Goal: Information Seeking & Learning: Learn about a topic

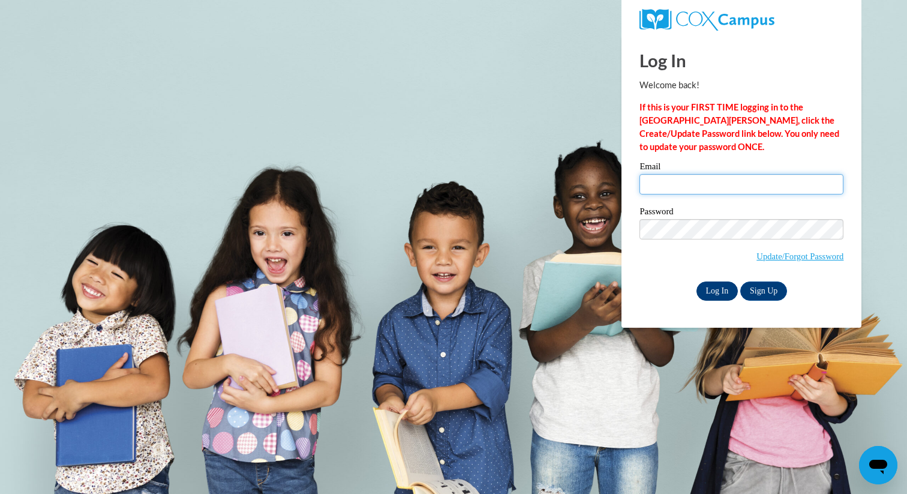
type input "tkaupla@cesa6.org"
click at [717, 289] on input "Log In" at bounding box center [717, 290] width 42 height 19
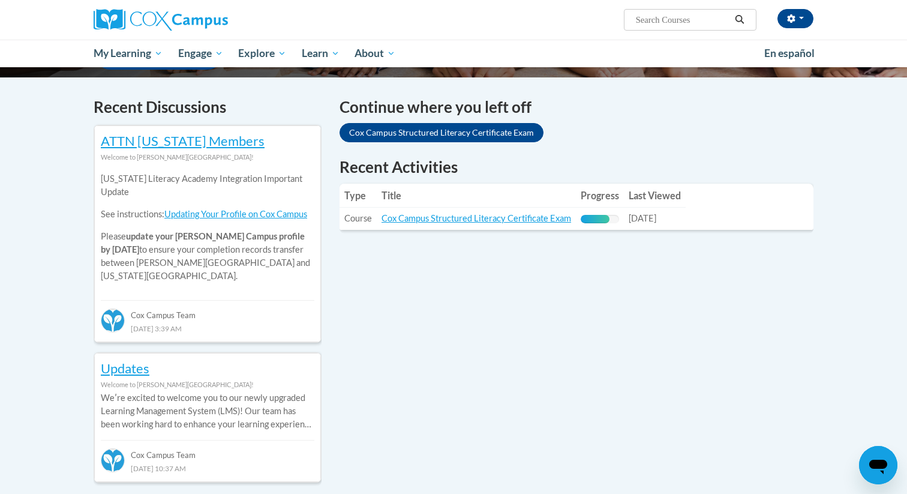
scroll to position [347, 0]
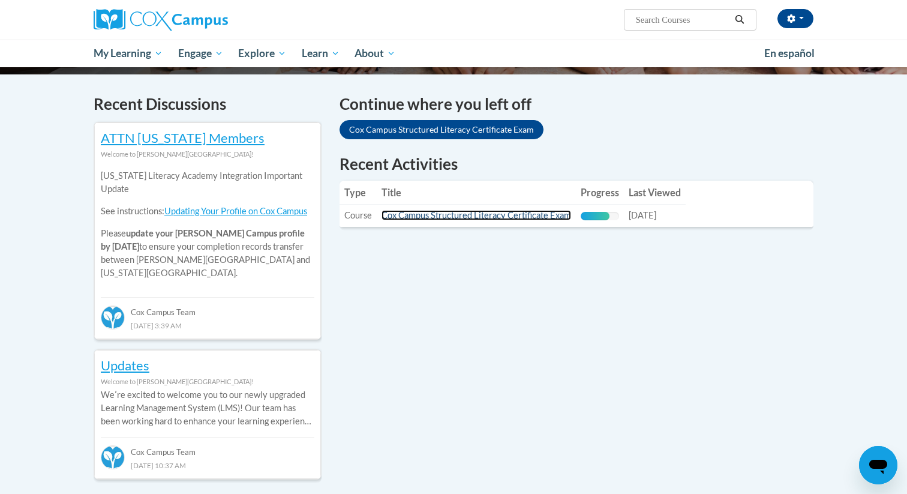
click at [432, 213] on link "Cox Campus Structured Literacy Certificate Exam" at bounding box center [476, 215] width 190 height 10
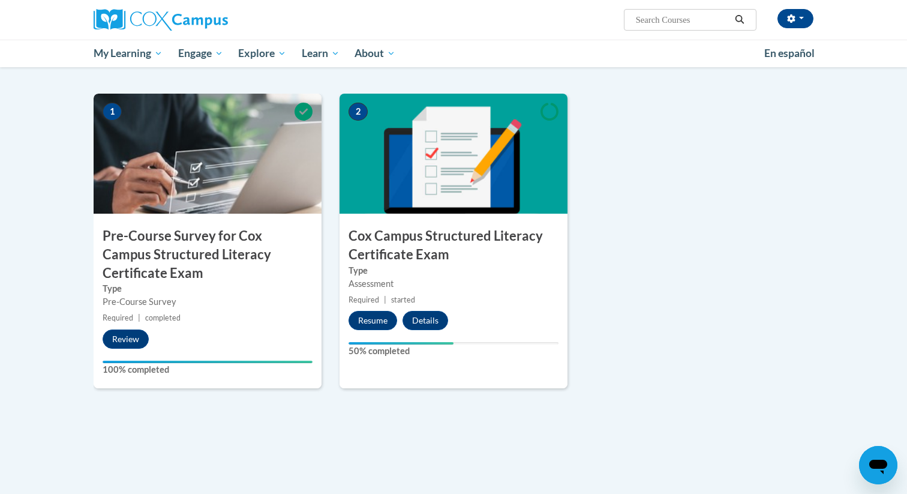
scroll to position [330, 0]
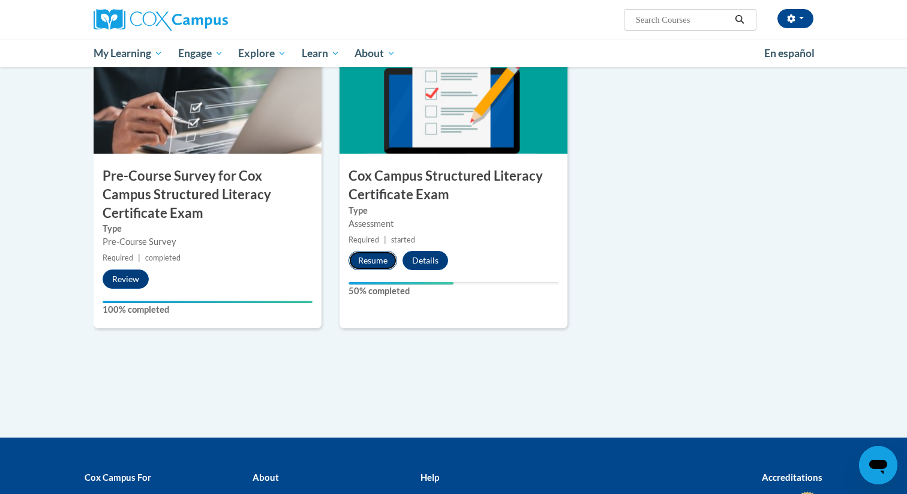
click at [368, 264] on button "Resume" at bounding box center [372, 260] width 49 height 19
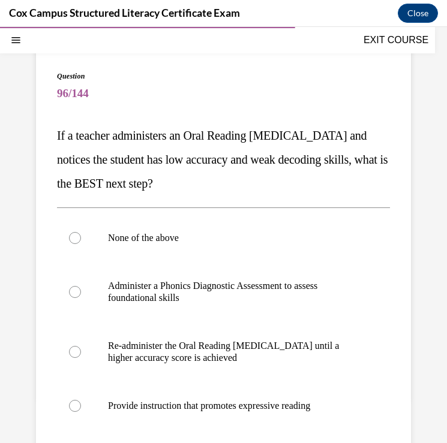
scroll to position [86, 0]
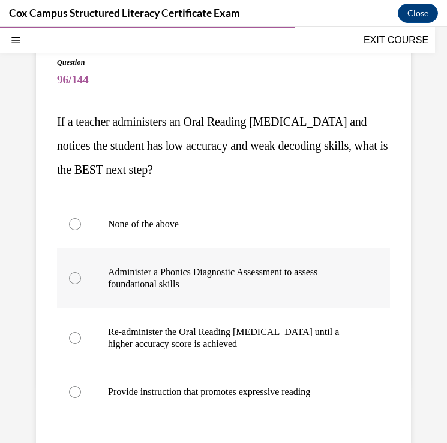
click at [77, 277] on div at bounding box center [75, 278] width 12 height 12
click at [77, 277] on input "Administer a Phonics Diagnostic Assessment to assess foundational skills" at bounding box center [75, 278] width 12 height 12
radio input "true"
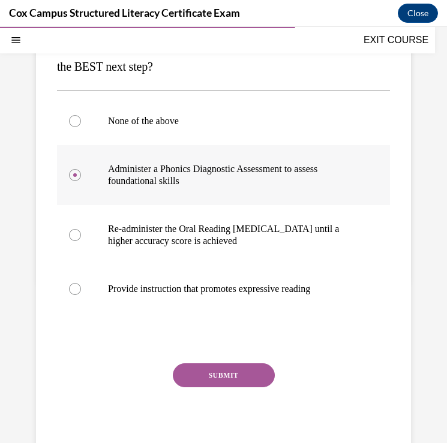
scroll to position [238, 0]
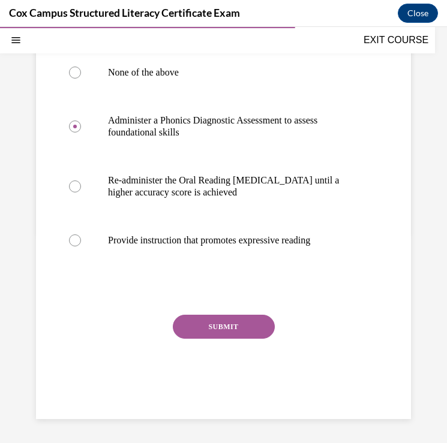
click at [210, 328] on button "SUBMIT" at bounding box center [224, 327] width 102 height 24
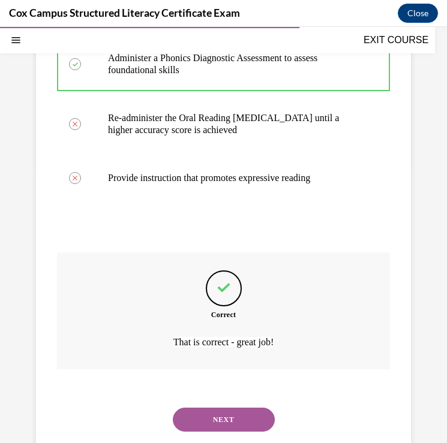
scroll to position [336, 0]
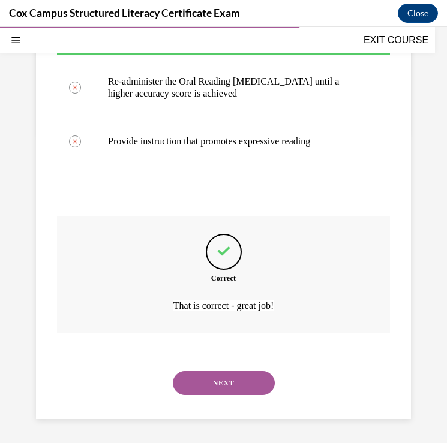
click at [214, 385] on button "NEXT" at bounding box center [224, 383] width 102 height 24
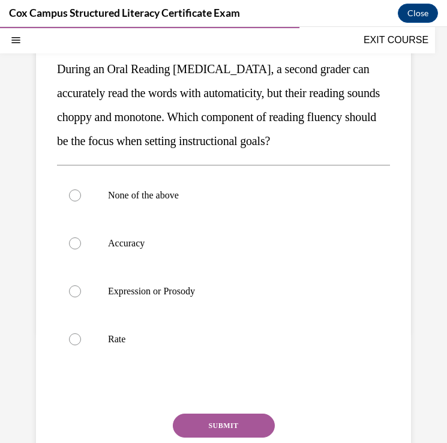
scroll to position [145, 0]
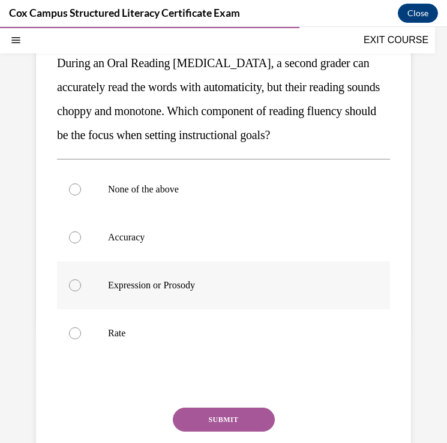
click at [77, 285] on div at bounding box center [75, 286] width 12 height 12
click at [77, 285] on input "Expression or Prosody" at bounding box center [75, 286] width 12 height 12
radio input "true"
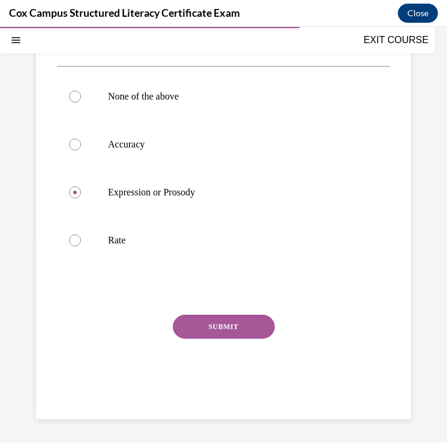
scroll to position [211, 0]
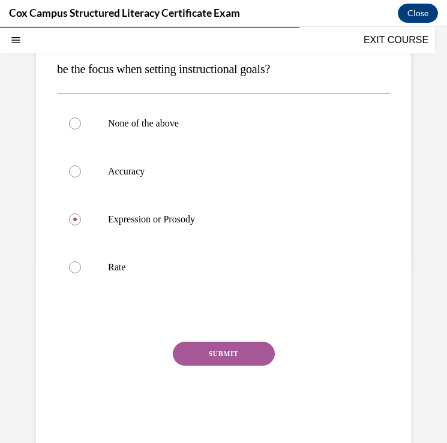
click at [203, 356] on button "SUBMIT" at bounding box center [224, 354] width 102 height 24
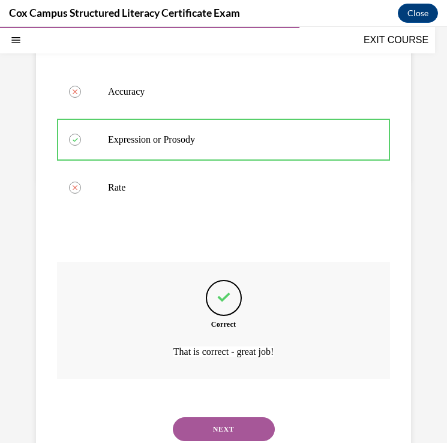
scroll to position [336, 0]
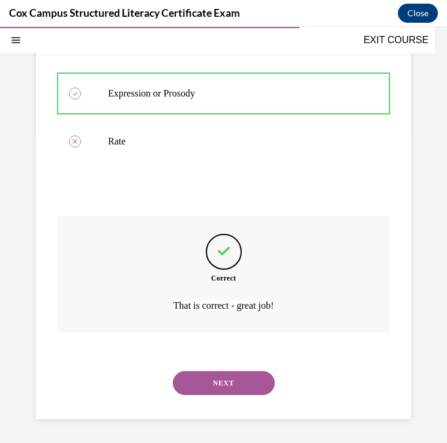
click at [199, 381] on button "NEXT" at bounding box center [224, 383] width 102 height 24
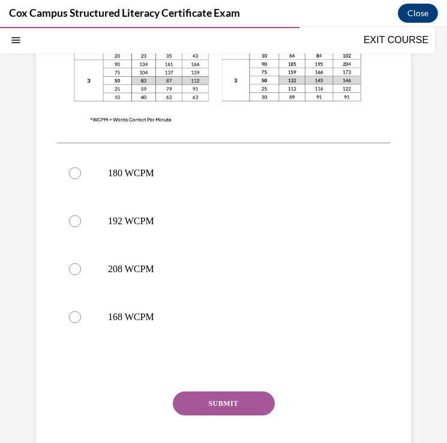
scroll to position [431, 0]
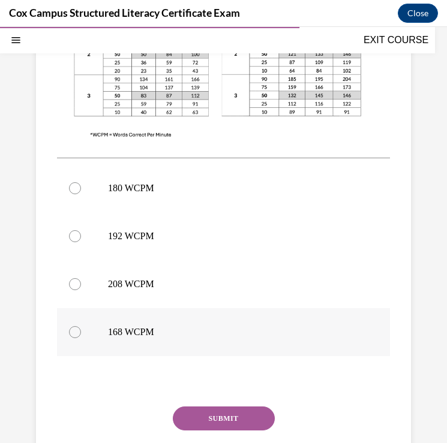
click at [76, 331] on div at bounding box center [75, 332] width 12 height 12
click at [76, 331] on input "168 WCPM" at bounding box center [75, 332] width 12 height 12
radio input "true"
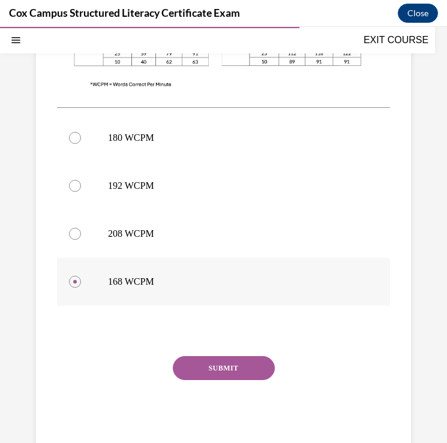
scroll to position [486, 0]
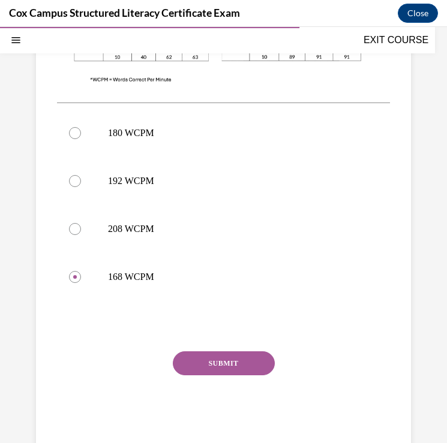
click at [237, 364] on button "SUBMIT" at bounding box center [224, 363] width 102 height 24
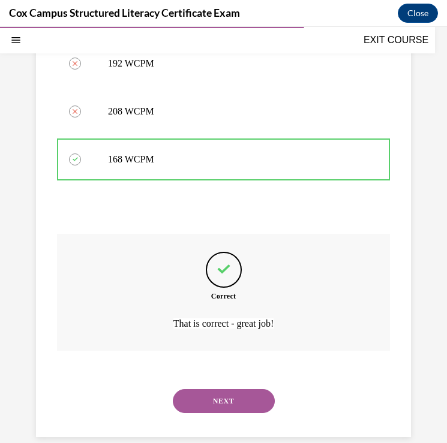
scroll to position [621, 0]
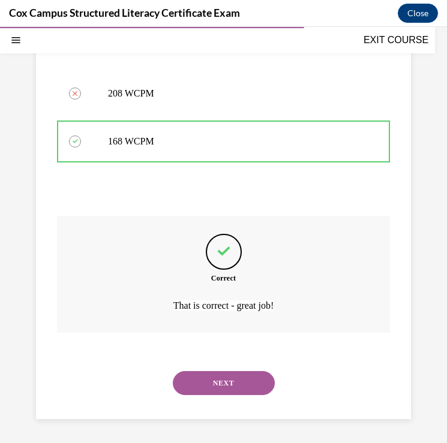
click at [224, 385] on button "NEXT" at bounding box center [224, 383] width 102 height 24
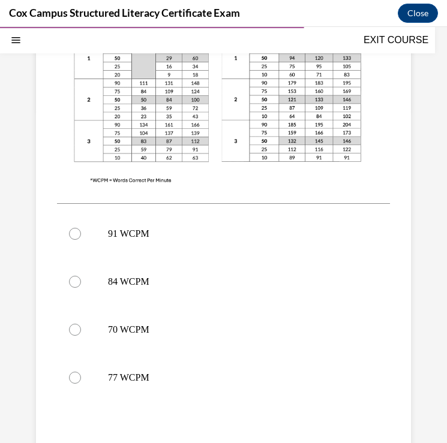
scroll to position [363, 0]
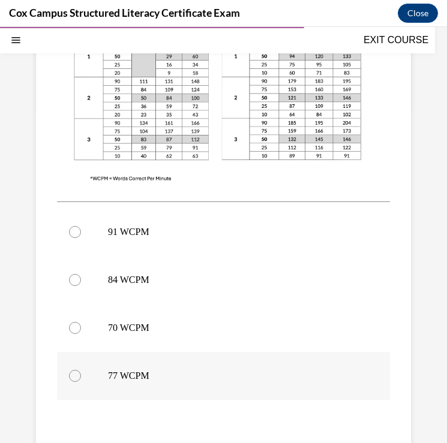
click at [74, 381] on div at bounding box center [75, 376] width 12 height 12
click at [74, 381] on input "77 WCPM" at bounding box center [75, 376] width 12 height 12
radio input "true"
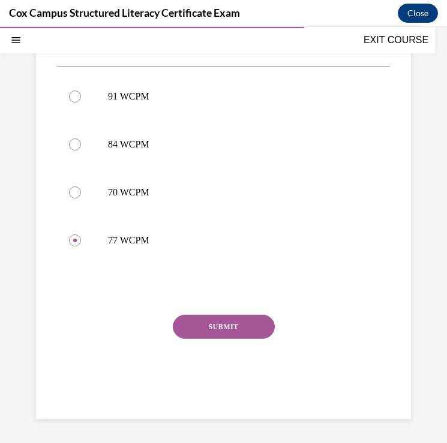
click at [222, 330] on button "SUBMIT" at bounding box center [224, 327] width 102 height 24
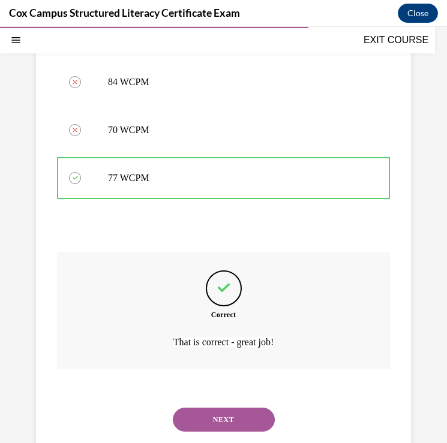
scroll to position [597, 0]
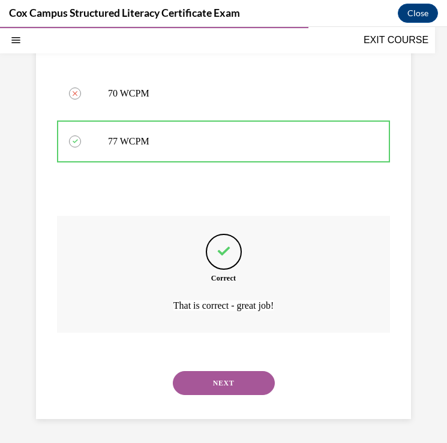
click at [226, 377] on button "NEXT" at bounding box center [224, 383] width 102 height 24
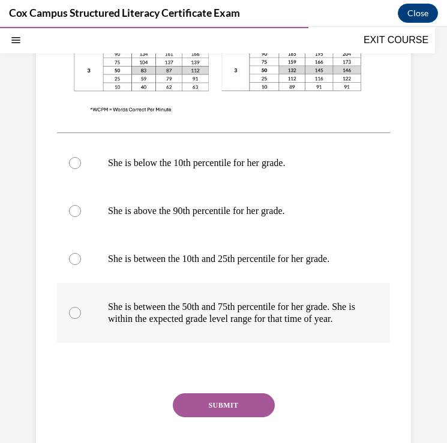
scroll to position [480, 0]
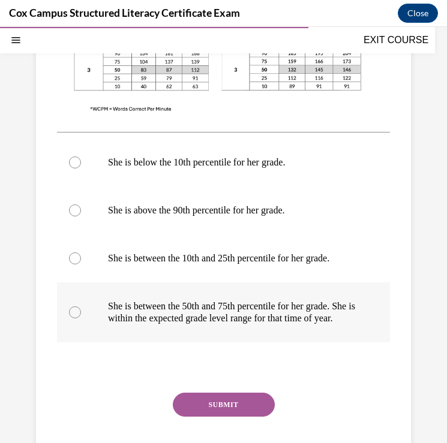
click at [76, 318] on div at bounding box center [75, 312] width 12 height 12
click at [76, 318] on input "She is between the 50th and 75th percentile for her grade. She is within the ex…" at bounding box center [75, 312] width 12 height 12
radio input "true"
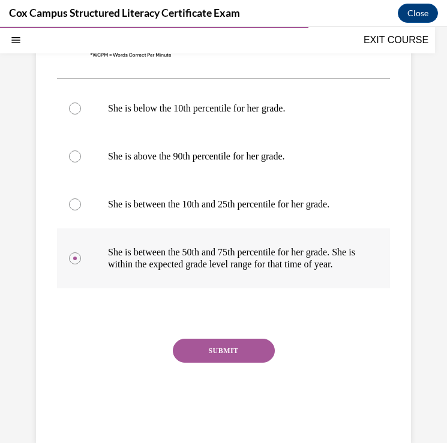
scroll to position [538, 0]
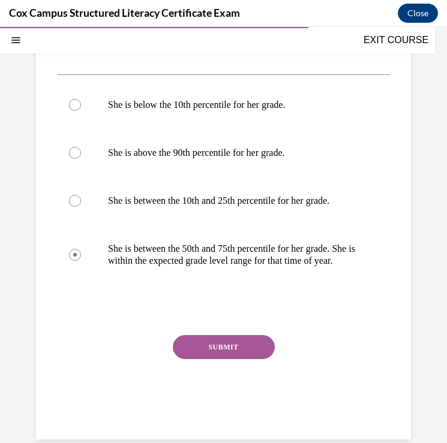
click at [221, 359] on button "SUBMIT" at bounding box center [224, 347] width 102 height 24
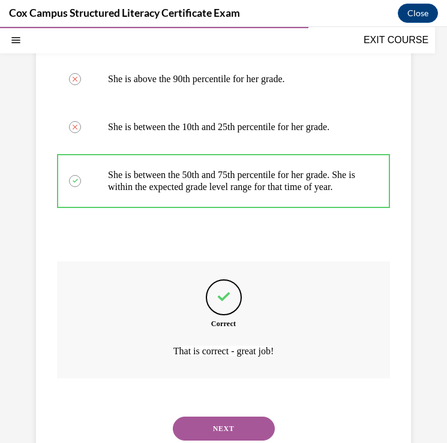
scroll to position [660, 0]
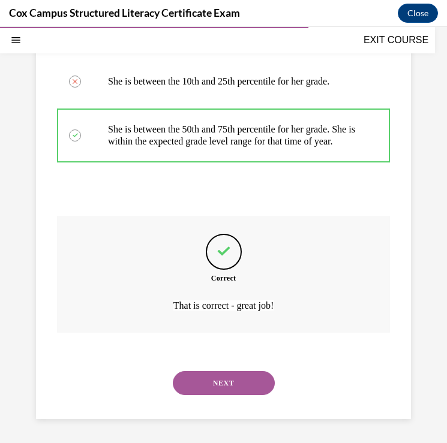
click at [213, 395] on button "NEXT" at bounding box center [224, 383] width 102 height 24
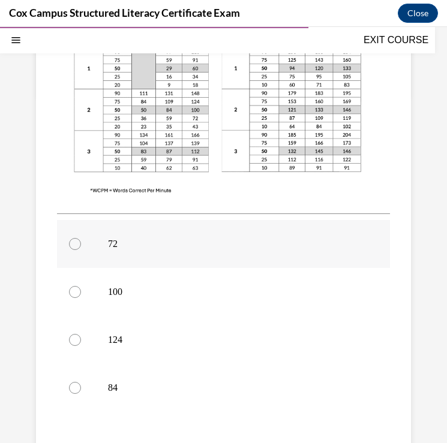
scroll to position [373, 0]
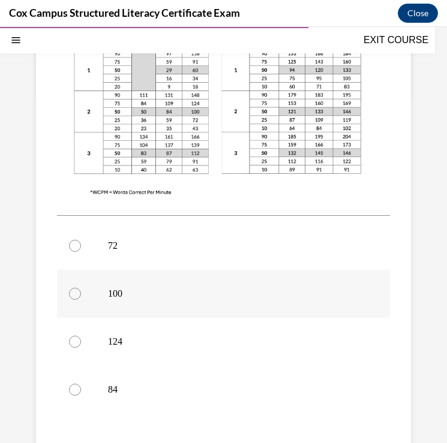
click at [75, 288] on div at bounding box center [75, 294] width 12 height 12
click at [75, 288] on input "100" at bounding box center [75, 294] width 12 height 12
radio input "true"
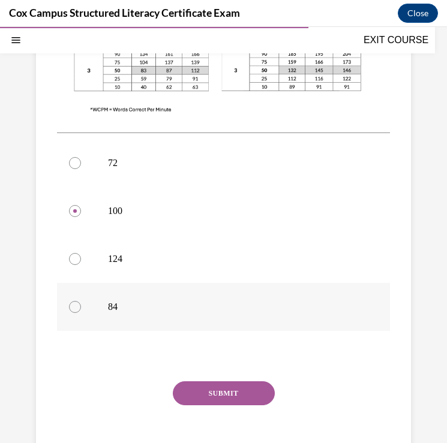
scroll to position [461, 0]
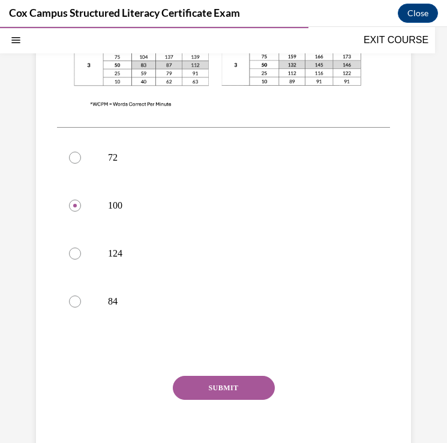
click at [232, 376] on button "SUBMIT" at bounding box center [224, 388] width 102 height 24
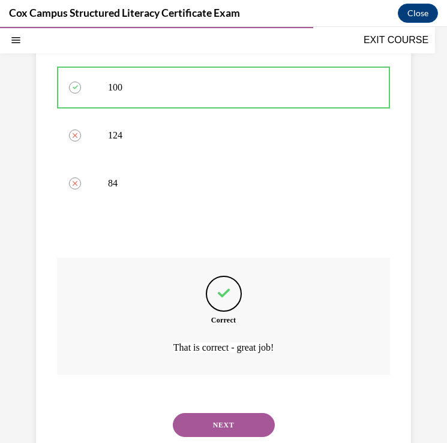
scroll to position [597, 0]
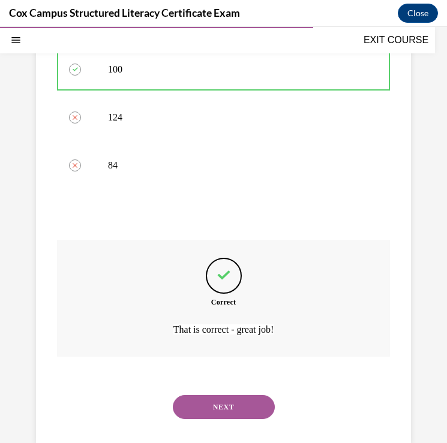
click at [221, 395] on button "NEXT" at bounding box center [224, 407] width 102 height 24
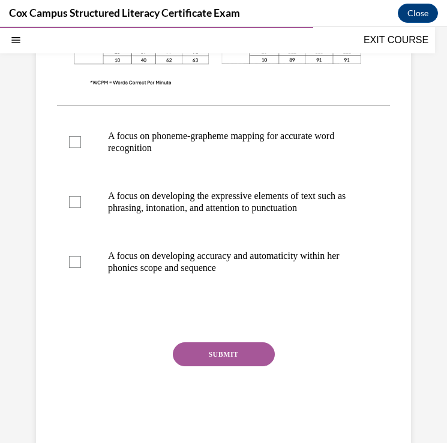
scroll to position [434, 0]
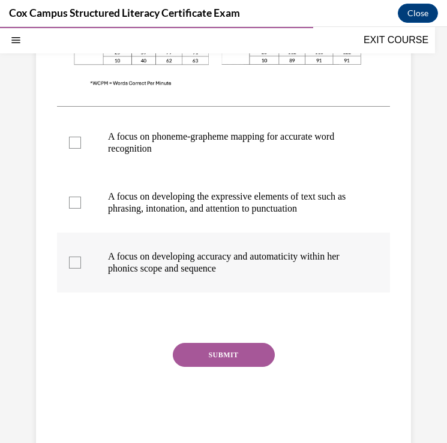
click at [74, 260] on div at bounding box center [75, 263] width 12 height 12
click at [74, 260] on input "A focus on developing accuracy and automaticity within her phonics scope and se…" at bounding box center [75, 263] width 12 height 12
checkbox input "true"
click at [73, 203] on div at bounding box center [75, 203] width 12 height 12
click at [73, 203] on input "A focus on developing the expressive elements of text such as phrasing, intonat…" at bounding box center [75, 203] width 12 height 12
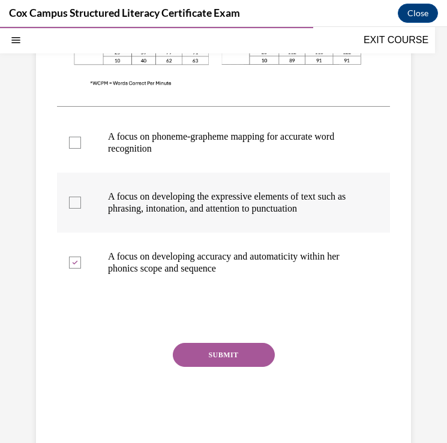
checkbox input "true"
click at [200, 357] on button "SUBMIT" at bounding box center [224, 355] width 102 height 24
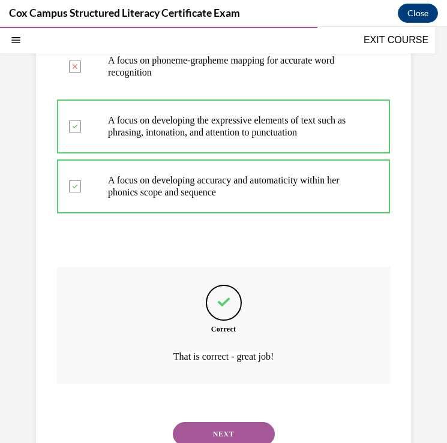
scroll to position [561, 0]
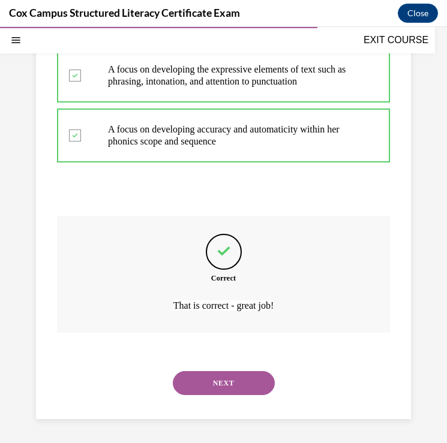
click at [229, 384] on button "NEXT" at bounding box center [224, 383] width 102 height 24
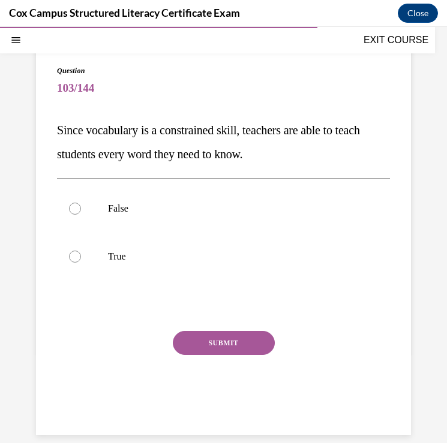
scroll to position [78, 0]
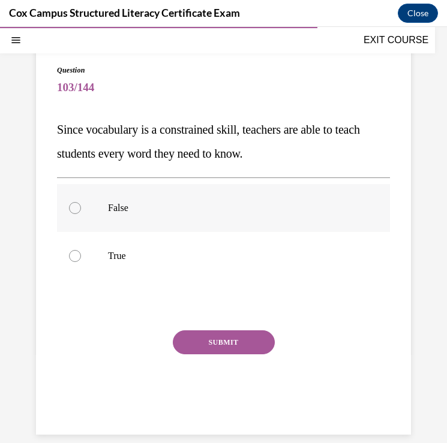
click at [73, 207] on div at bounding box center [75, 208] width 12 height 12
click at [73, 207] on input "False" at bounding box center [75, 208] width 12 height 12
radio input "true"
click at [223, 345] on button "SUBMIT" at bounding box center [224, 342] width 102 height 24
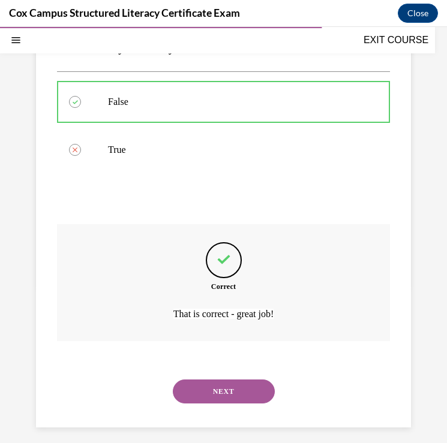
scroll to position [193, 0]
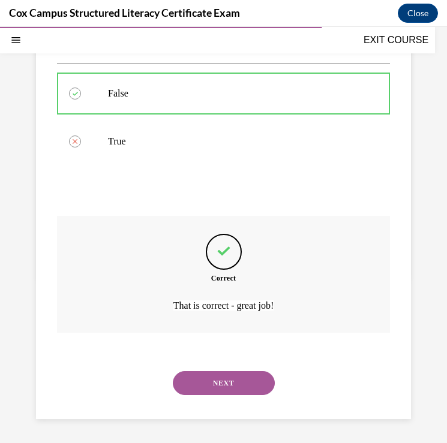
click at [224, 384] on button "NEXT" at bounding box center [224, 383] width 102 height 24
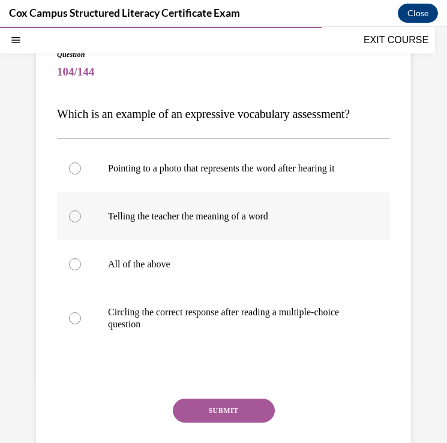
scroll to position [110, 0]
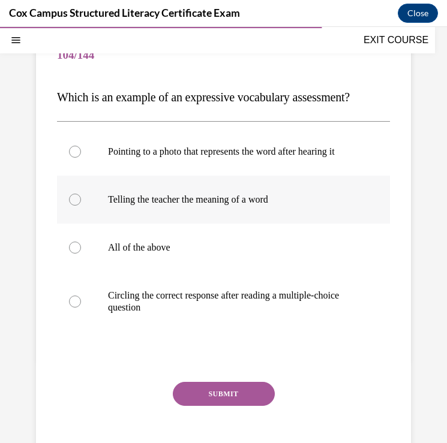
click at [76, 206] on div at bounding box center [75, 200] width 12 height 12
click at [76, 206] on input "Telling the teacher the meaning of a word" at bounding box center [75, 200] width 12 height 12
radio input "true"
click at [219, 401] on button "SUBMIT" at bounding box center [224, 394] width 102 height 24
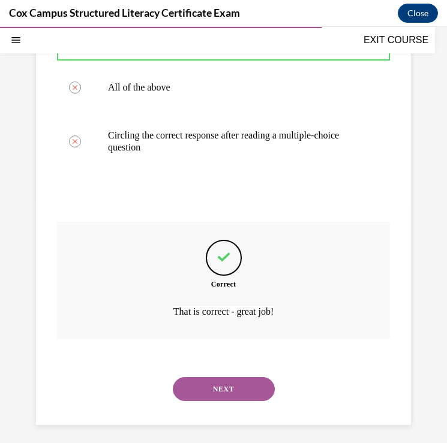
scroll to position [289, 0]
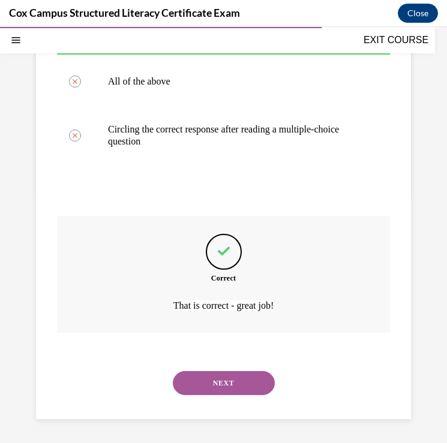
click at [229, 379] on button "NEXT" at bounding box center [224, 383] width 102 height 24
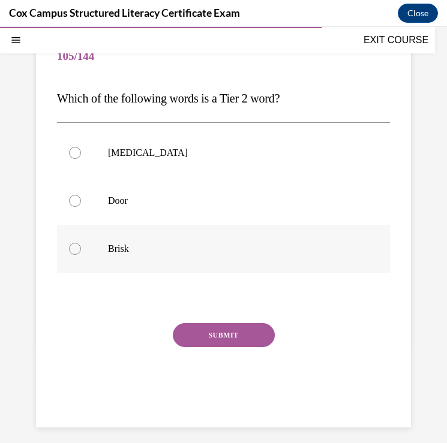
click at [77, 250] on div at bounding box center [75, 249] width 12 height 12
click at [77, 250] on input "Brisk" at bounding box center [75, 249] width 12 height 12
radio input "true"
click at [221, 331] on button "SUBMIT" at bounding box center [224, 335] width 102 height 24
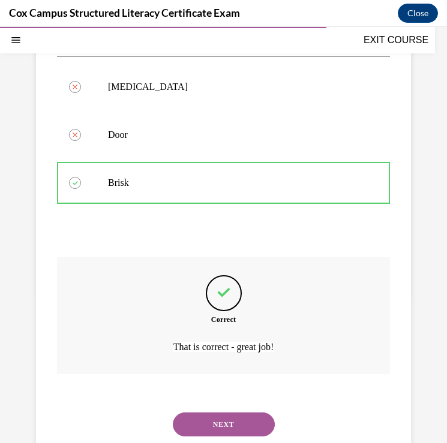
scroll to position [217, 0]
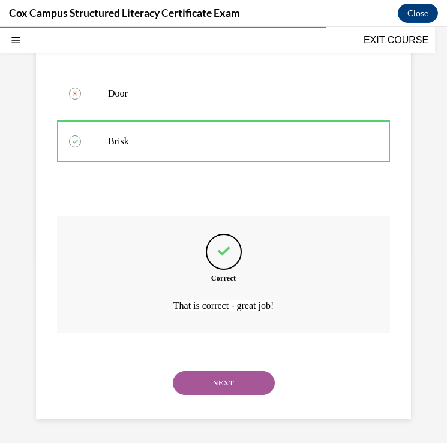
click at [214, 389] on button "NEXT" at bounding box center [224, 383] width 102 height 24
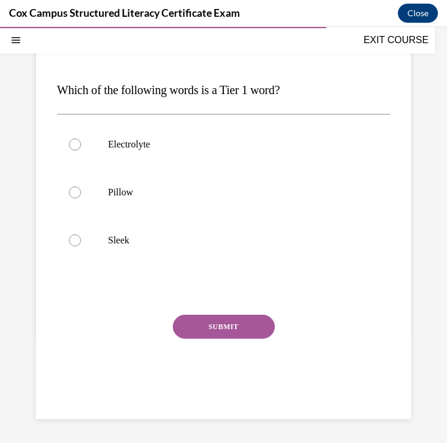
scroll to position [109, 0]
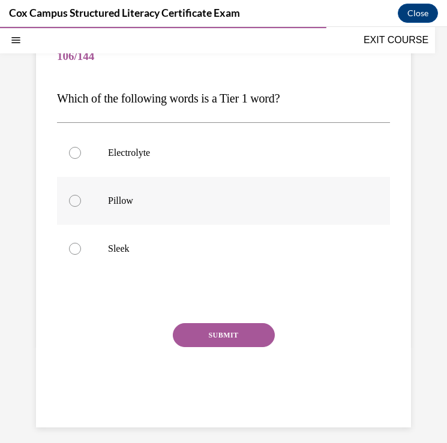
click at [76, 202] on div at bounding box center [75, 201] width 12 height 12
click at [76, 202] on input "Pillow" at bounding box center [75, 201] width 12 height 12
radio input "true"
click at [217, 333] on button "SUBMIT" at bounding box center [224, 335] width 102 height 24
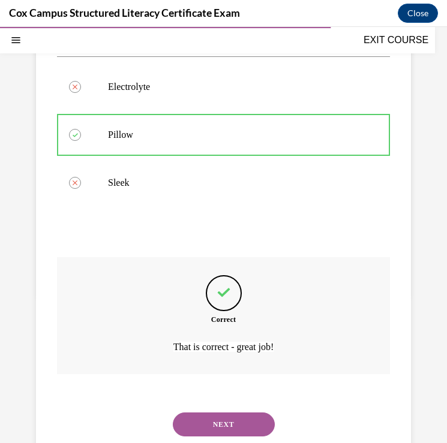
scroll to position [217, 0]
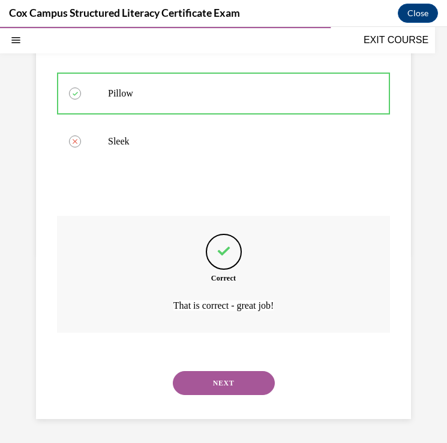
click at [202, 384] on button "NEXT" at bounding box center [224, 383] width 102 height 24
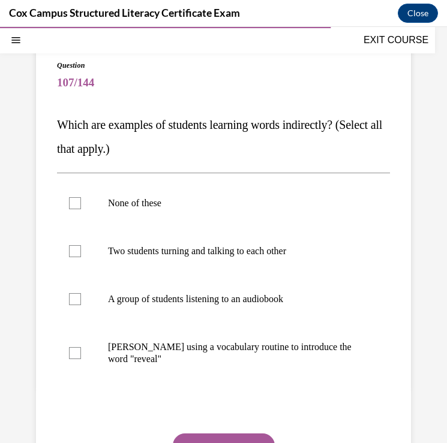
scroll to position [87, 0]
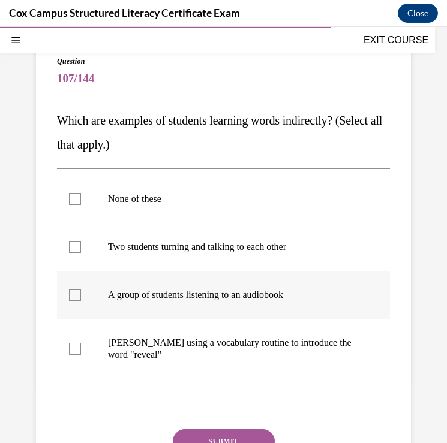
click at [76, 296] on div at bounding box center [75, 295] width 12 height 12
click at [76, 296] on input "A group of students listening to an audiobook" at bounding box center [75, 295] width 12 height 12
checkbox input "true"
click at [73, 244] on div at bounding box center [75, 247] width 12 height 12
click at [73, 244] on input "Two students turning and talking to each other" at bounding box center [75, 247] width 12 height 12
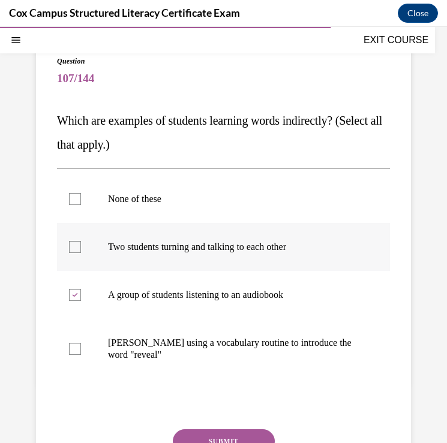
checkbox input "true"
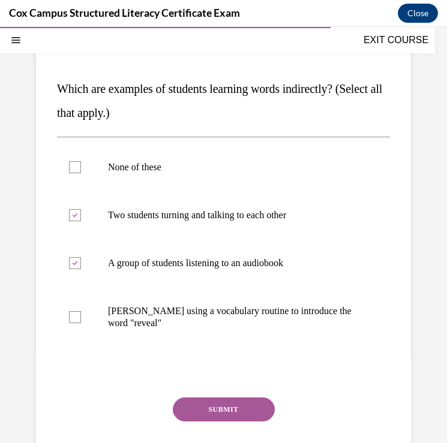
click at [196, 409] on button "SUBMIT" at bounding box center [224, 410] width 102 height 24
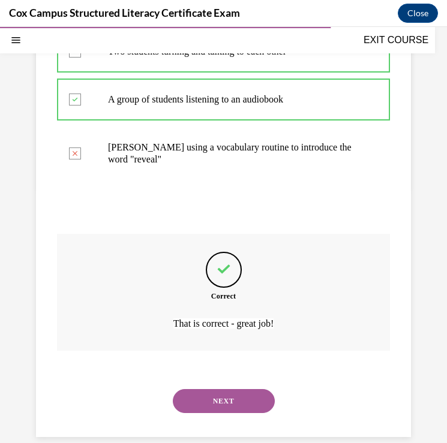
scroll to position [300, 0]
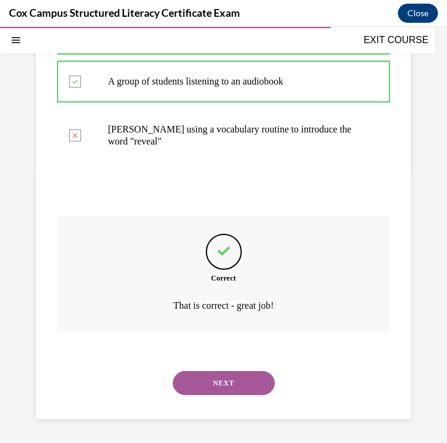
click at [203, 383] on button "NEXT" at bounding box center [224, 383] width 102 height 24
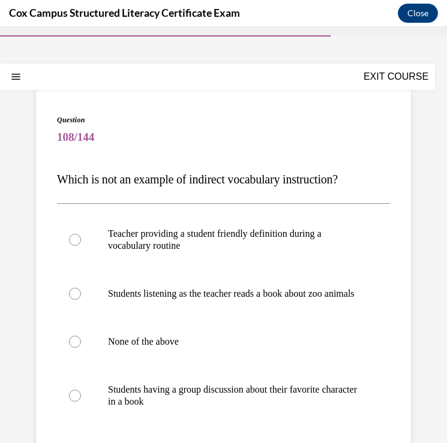
scroll to position [38, 0]
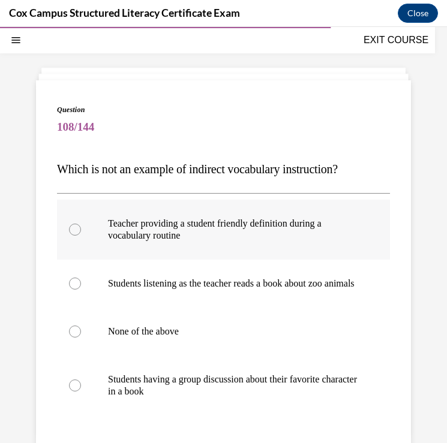
click at [75, 228] on div at bounding box center [75, 230] width 12 height 12
click at [75, 228] on input "Teacher providing a student friendly definition during a vocabulary routine" at bounding box center [75, 230] width 12 height 12
radio input "true"
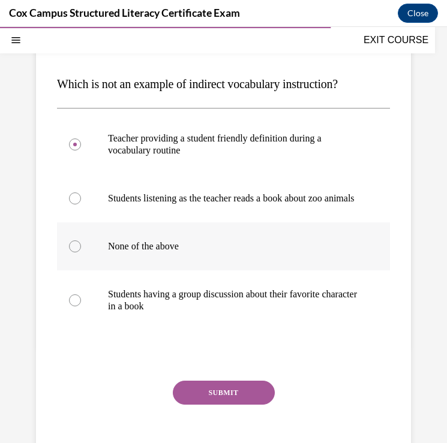
scroll to position [131, 0]
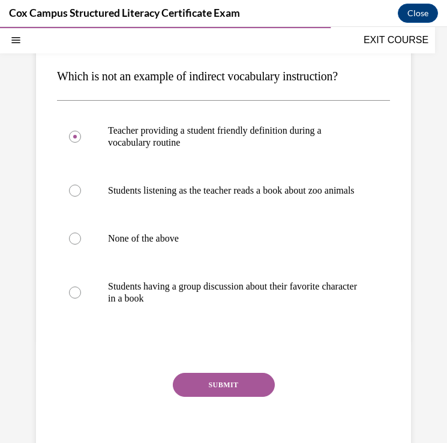
click at [240, 395] on button "SUBMIT" at bounding box center [224, 385] width 102 height 24
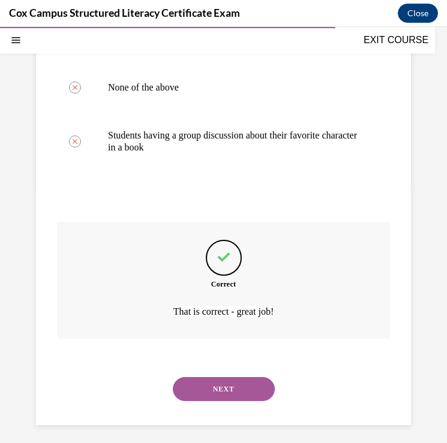
scroll to position [300, 0]
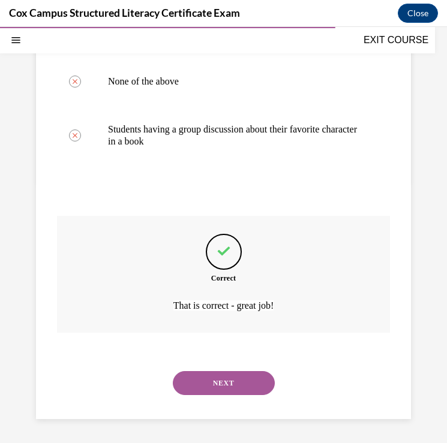
click at [229, 381] on button "NEXT" at bounding box center [224, 383] width 102 height 24
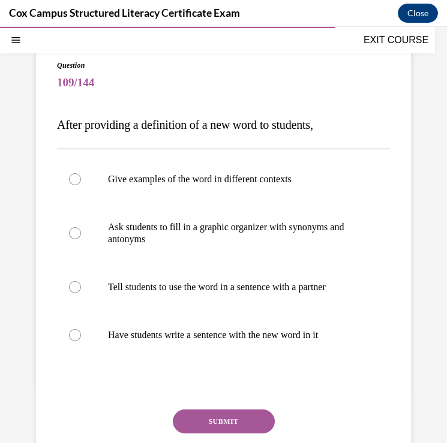
scroll to position [86, 0]
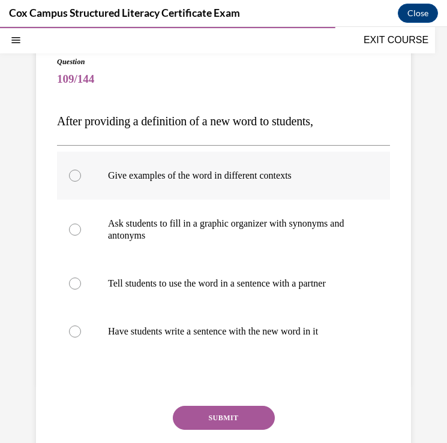
click at [71, 179] on div at bounding box center [75, 176] width 12 height 12
click at [71, 179] on input "Give examples of the word in different contexts" at bounding box center [75, 176] width 12 height 12
radio input "true"
click at [231, 416] on button "SUBMIT" at bounding box center [224, 418] width 102 height 24
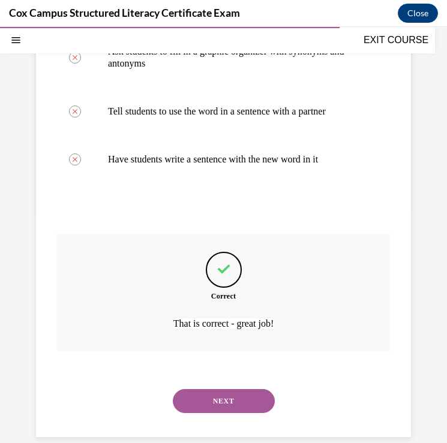
scroll to position [277, 0]
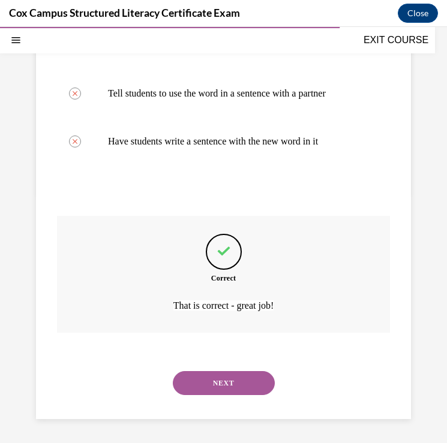
click at [230, 383] on button "NEXT" at bounding box center [224, 383] width 102 height 24
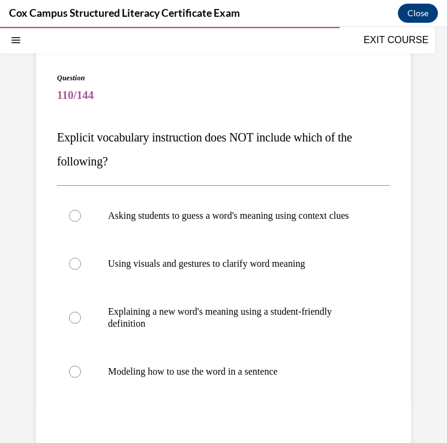
scroll to position [78, 0]
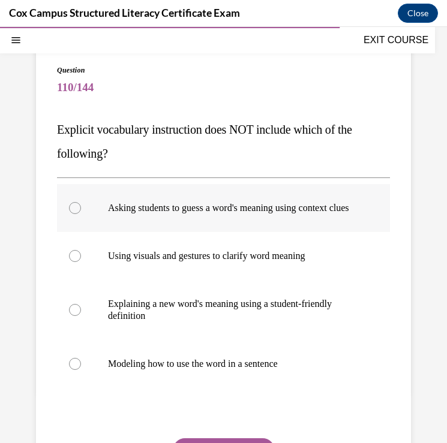
click at [76, 212] on div at bounding box center [75, 208] width 12 height 12
click at [76, 212] on input "Asking students to guess a word's meaning using context clues" at bounding box center [75, 208] width 12 height 12
radio input "true"
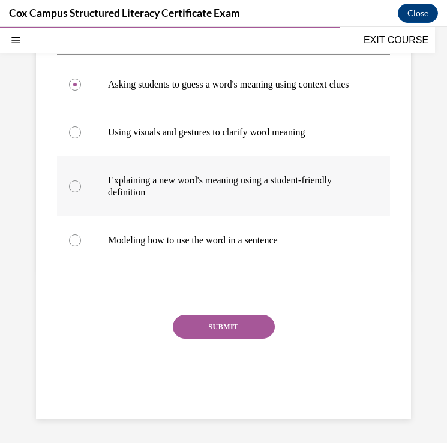
scroll to position [212, 0]
click at [225, 325] on button "SUBMIT" at bounding box center [224, 327] width 102 height 24
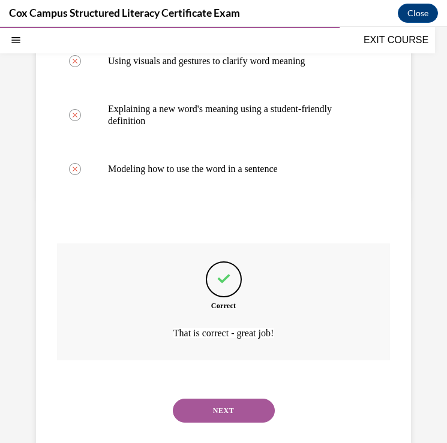
scroll to position [312, 0]
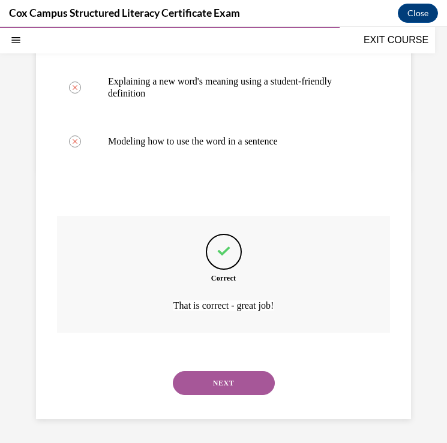
click at [216, 385] on button "NEXT" at bounding box center [224, 383] width 102 height 24
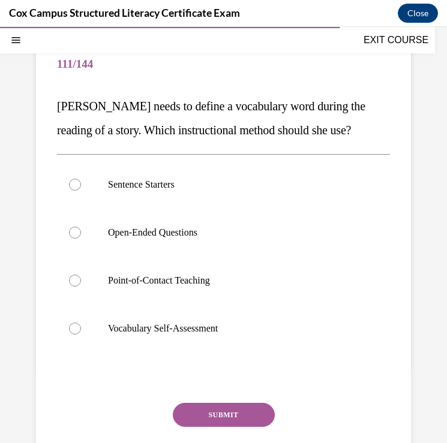
scroll to position [103, 0]
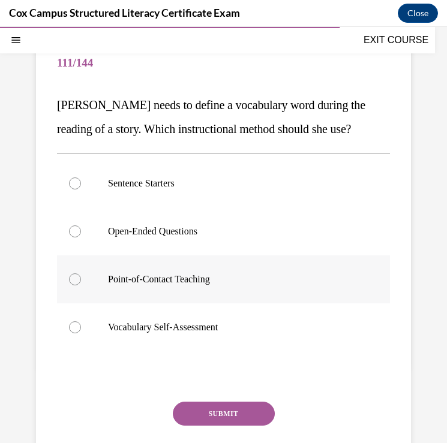
click at [76, 279] on div at bounding box center [75, 280] width 12 height 12
click at [76, 279] on input "Point-of-Contact Teaching" at bounding box center [75, 280] width 12 height 12
radio input "true"
click at [219, 414] on button "SUBMIT" at bounding box center [224, 414] width 102 height 24
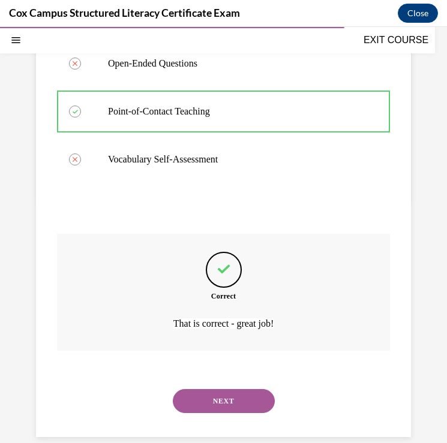
scroll to position [289, 0]
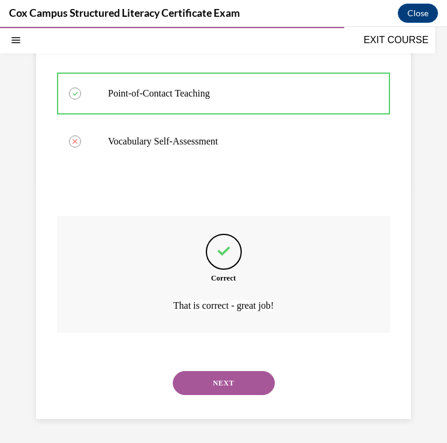
click at [211, 384] on button "NEXT" at bounding box center [224, 383] width 102 height 24
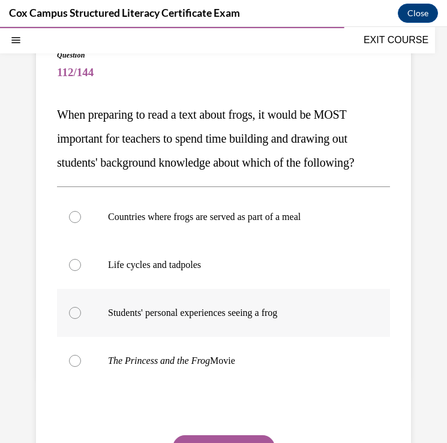
scroll to position [94, 0]
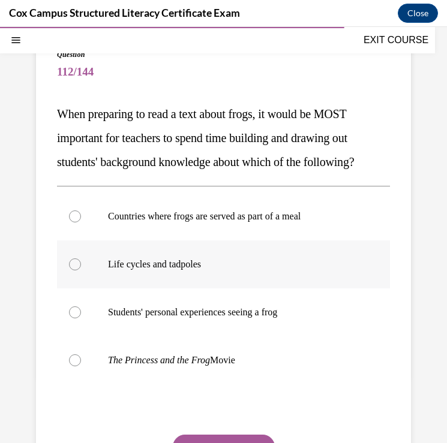
click at [77, 266] on div at bounding box center [75, 265] width 12 height 12
click at [77, 266] on input "Life cycles and tadpoles" at bounding box center [75, 265] width 12 height 12
radio input "true"
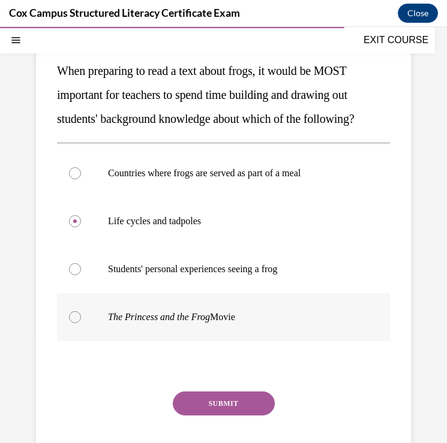
scroll to position [137, 0]
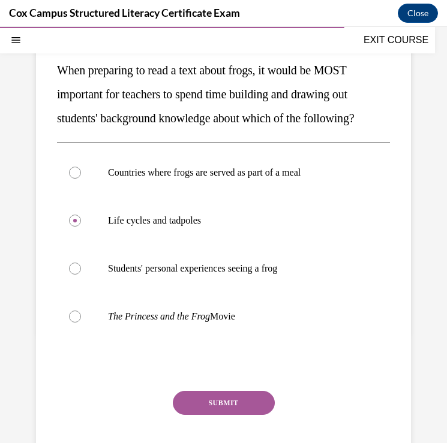
click at [217, 399] on button "SUBMIT" at bounding box center [224, 403] width 102 height 24
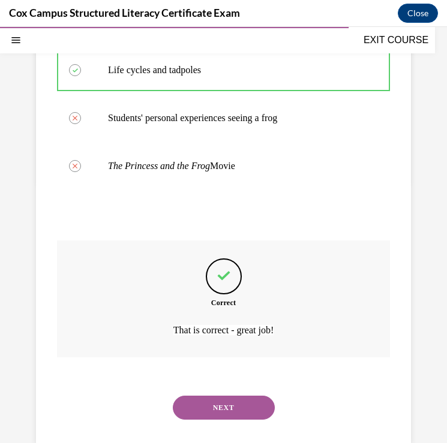
scroll to position [312, 0]
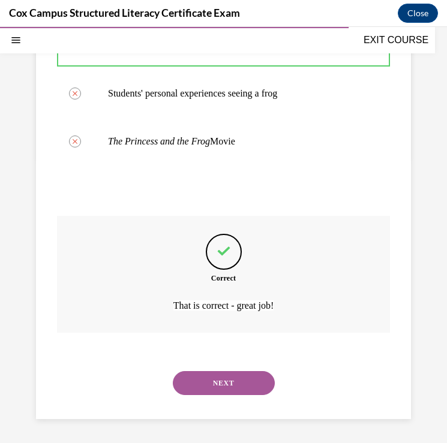
click at [220, 381] on button "NEXT" at bounding box center [224, 383] width 102 height 24
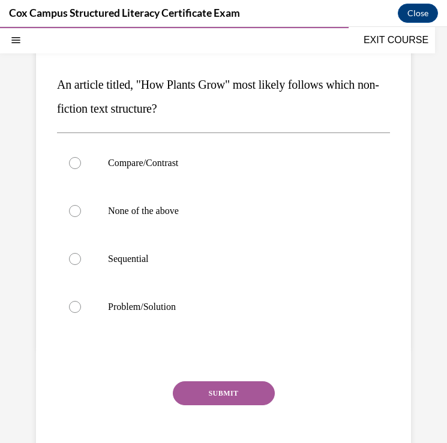
scroll to position [124, 0]
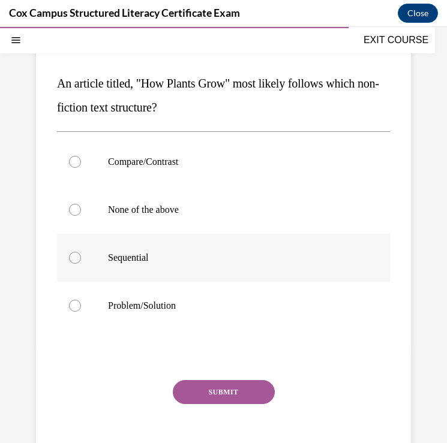
click at [77, 259] on div at bounding box center [75, 258] width 12 height 12
click at [77, 259] on input "Sequential" at bounding box center [75, 258] width 12 height 12
radio input "true"
click at [209, 394] on button "SUBMIT" at bounding box center [224, 392] width 102 height 24
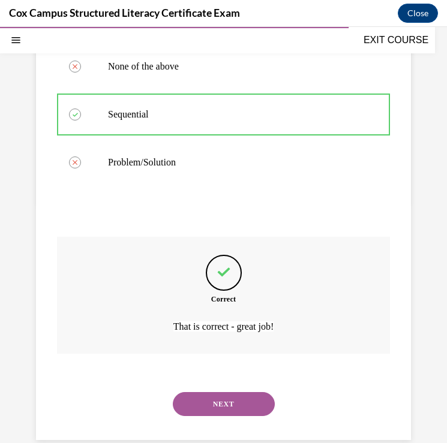
scroll to position [289, 0]
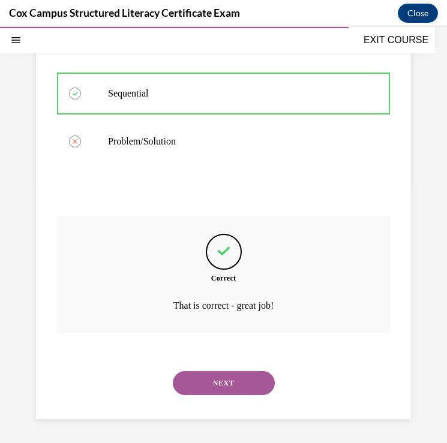
click at [211, 380] on button "NEXT" at bounding box center [224, 383] width 102 height 24
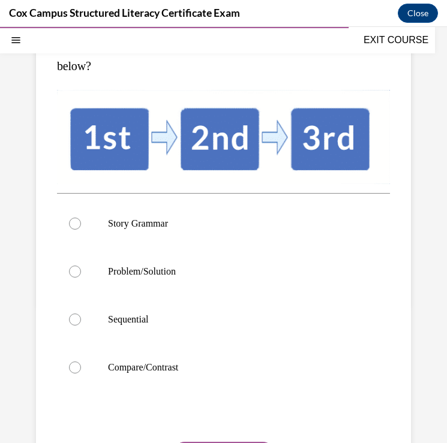
scroll to position [167, 0]
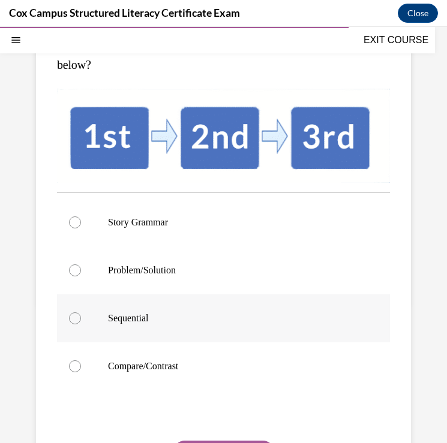
click at [77, 318] on div at bounding box center [75, 318] width 12 height 12
click at [77, 318] on input "Sequential" at bounding box center [75, 318] width 12 height 12
radio input "true"
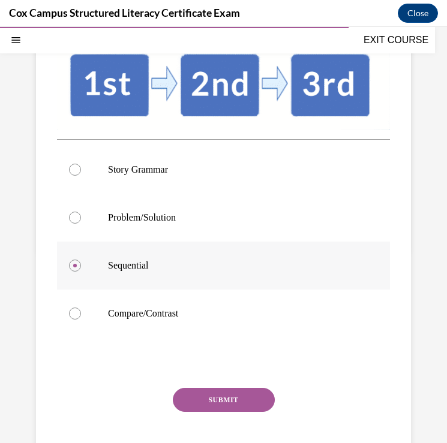
scroll to position [238, 0]
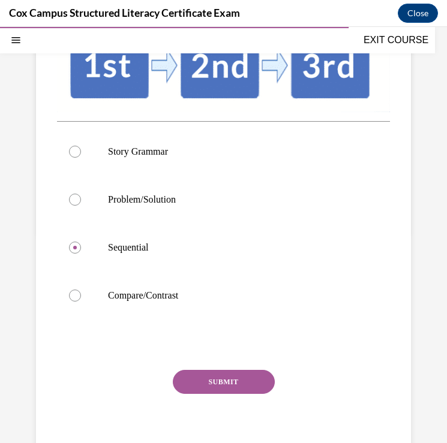
click at [235, 384] on button "SUBMIT" at bounding box center [224, 382] width 102 height 24
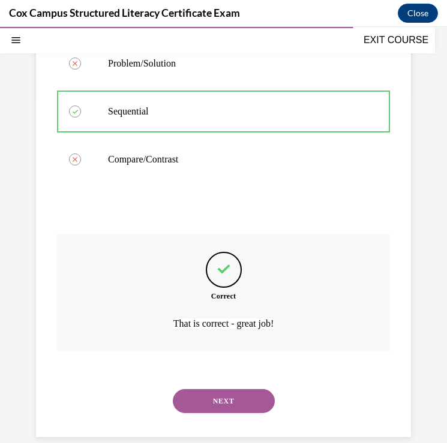
scroll to position [392, 0]
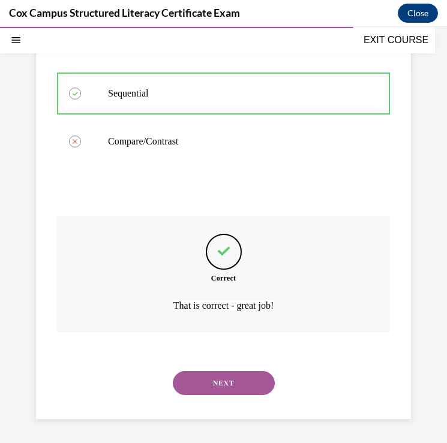
click at [223, 388] on button "NEXT" at bounding box center [224, 383] width 102 height 24
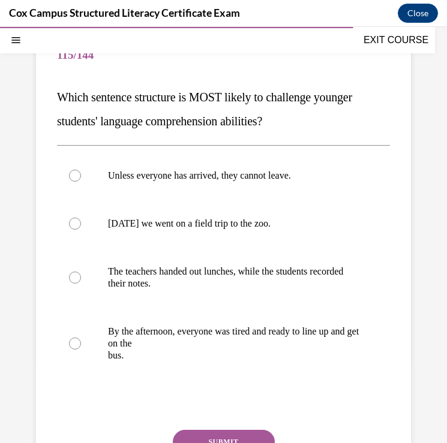
scroll to position [106, 0]
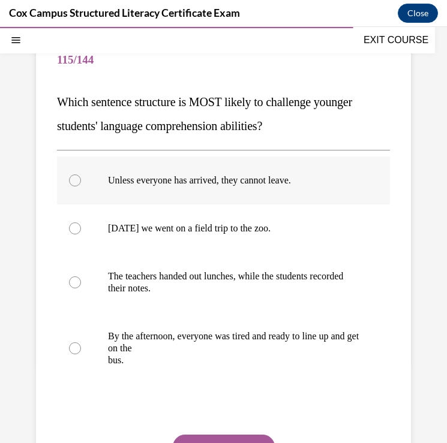
click at [75, 181] on div at bounding box center [75, 181] width 12 height 12
click at [75, 181] on input "Unless everyone has arrived, they cannot leave." at bounding box center [75, 181] width 12 height 12
radio input "true"
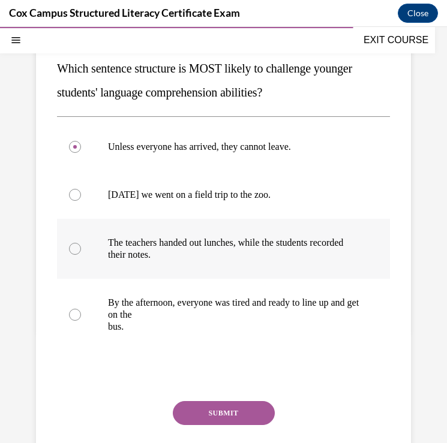
scroll to position [145, 0]
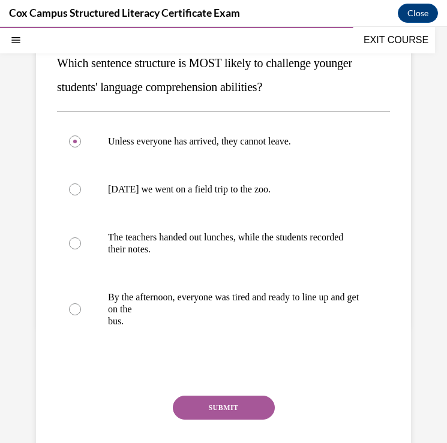
click at [218, 408] on button "SUBMIT" at bounding box center [224, 408] width 102 height 24
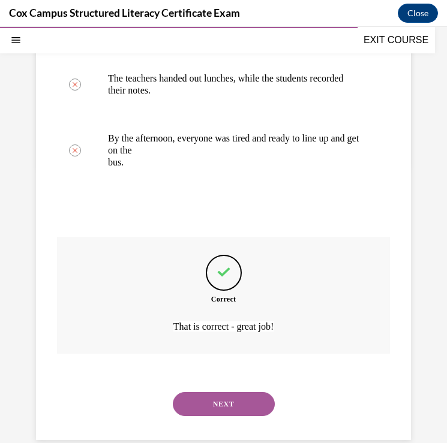
scroll to position [324, 0]
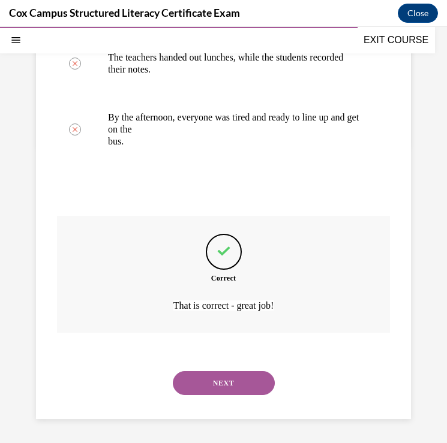
click at [208, 376] on button "NEXT" at bounding box center [224, 383] width 102 height 24
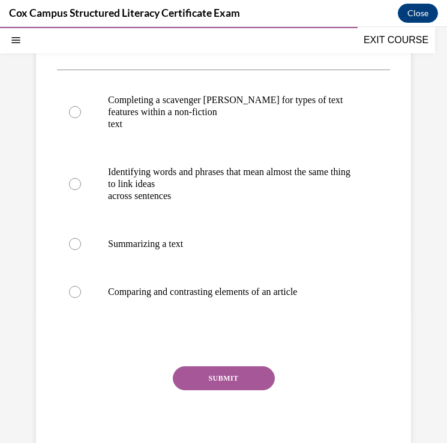
scroll to position [152, 0]
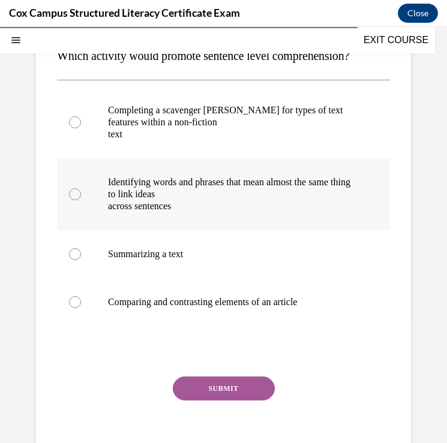
click at [78, 193] on div at bounding box center [75, 194] width 12 height 12
click at [78, 193] on input "Identifying words and phrases that mean almost the same thing to link ideas acr…" at bounding box center [75, 194] width 12 height 12
radio input "true"
click at [232, 386] on button "SUBMIT" at bounding box center [224, 389] width 102 height 24
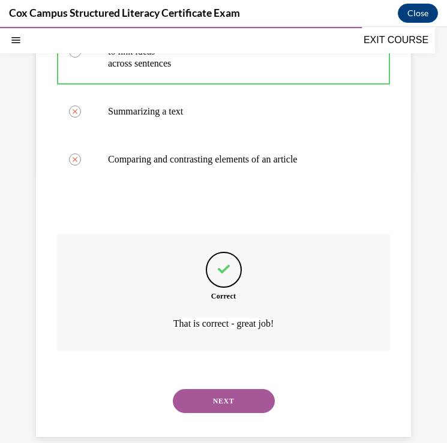
scroll to position [312, 0]
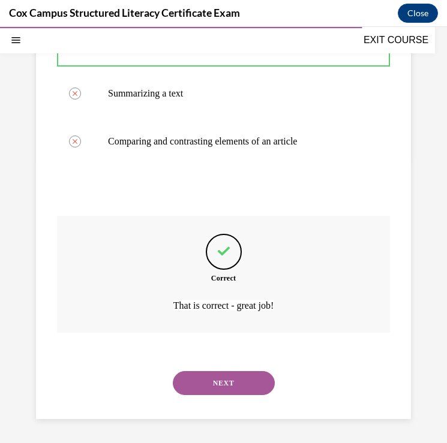
click at [217, 381] on button "NEXT" at bounding box center [224, 383] width 102 height 24
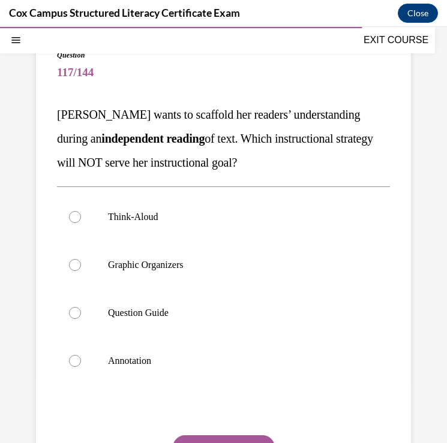
scroll to position [106, 0]
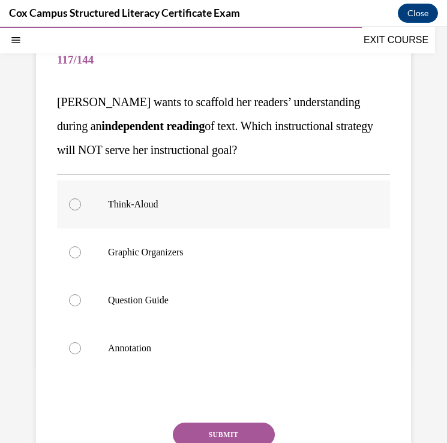
click at [77, 208] on div at bounding box center [75, 205] width 12 height 12
click at [77, 208] on input "Think-Aloud" at bounding box center [75, 205] width 12 height 12
radio input "true"
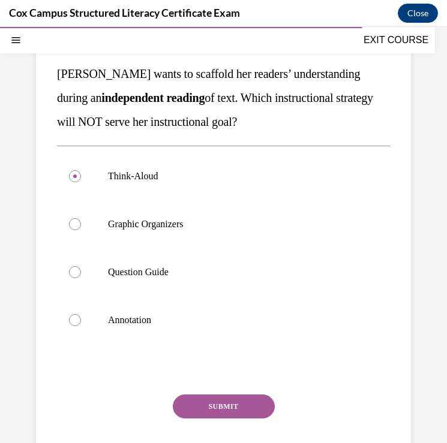
click at [214, 406] on button "SUBMIT" at bounding box center [224, 407] width 102 height 24
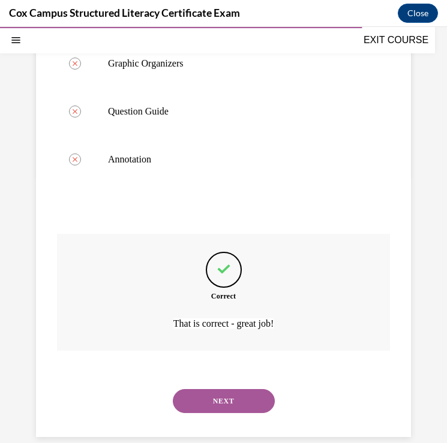
scroll to position [312, 0]
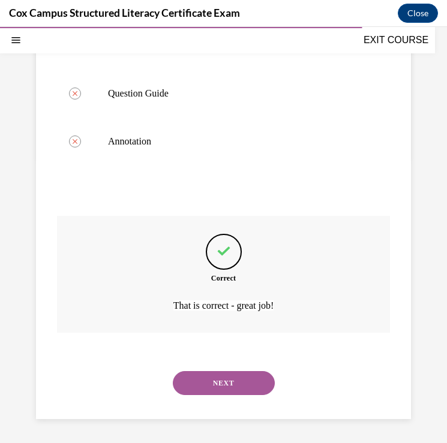
click at [217, 381] on button "NEXT" at bounding box center [224, 383] width 102 height 24
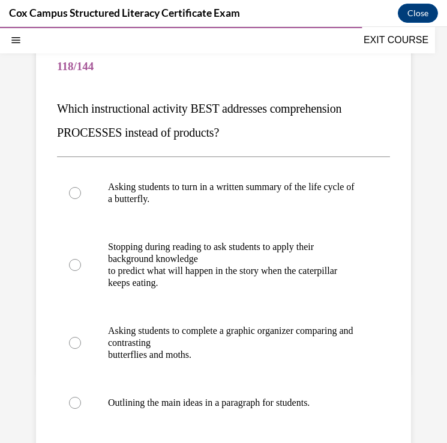
scroll to position [106, 0]
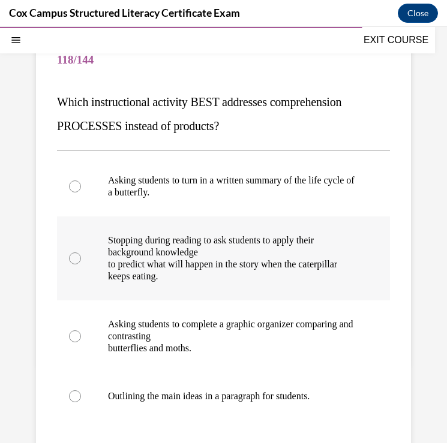
click at [82, 262] on label "Stopping during reading to ask students to apply their background knowledge to …" at bounding box center [223, 259] width 333 height 84
click at [81, 262] on input "Stopping during reading to ask students to apply their background knowledge to …" at bounding box center [75, 259] width 12 height 12
radio input "true"
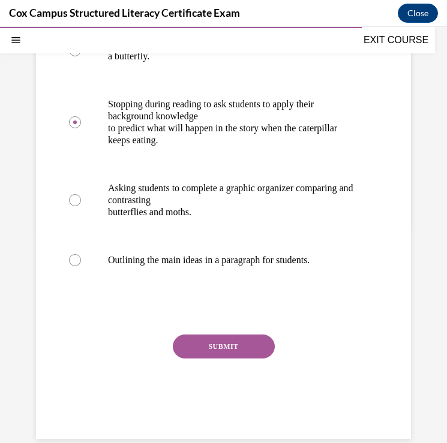
click at [203, 348] on button "SUBMIT" at bounding box center [224, 347] width 102 height 24
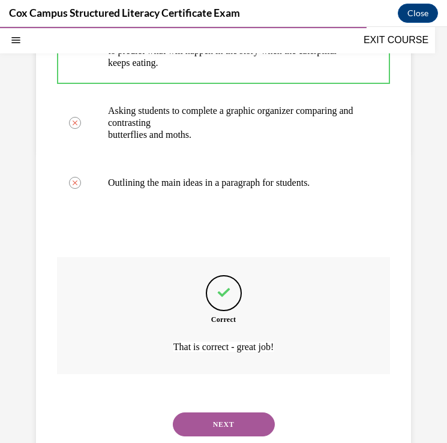
scroll to position [360, 0]
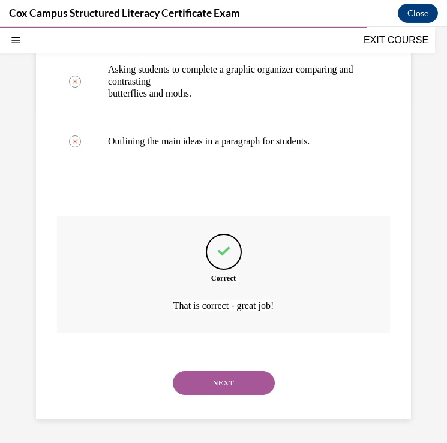
click at [193, 386] on button "NEXT" at bounding box center [224, 383] width 102 height 24
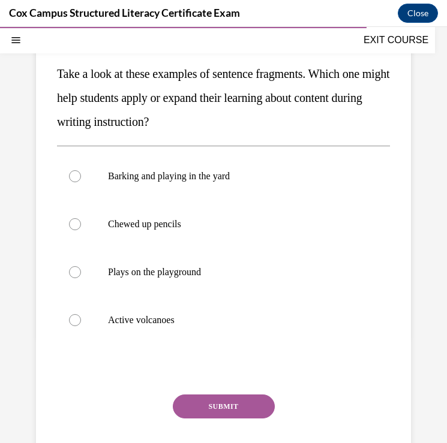
scroll to position [134, 0]
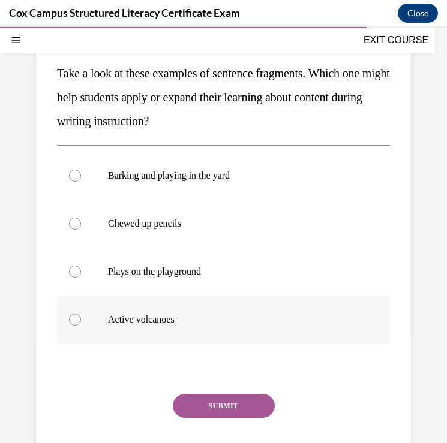
click at [75, 320] on div at bounding box center [75, 320] width 12 height 12
click at [75, 320] on input "Active volcanoes" at bounding box center [75, 320] width 12 height 12
radio input "true"
click at [234, 402] on button "SUBMIT" at bounding box center [224, 406] width 102 height 24
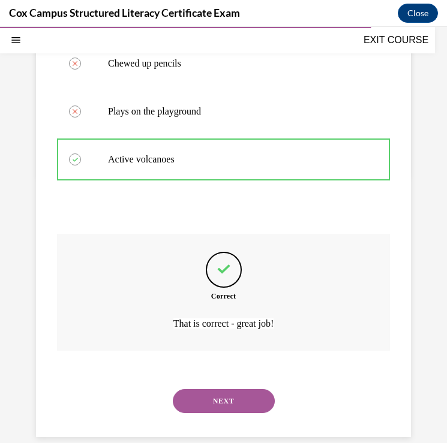
scroll to position [312, 0]
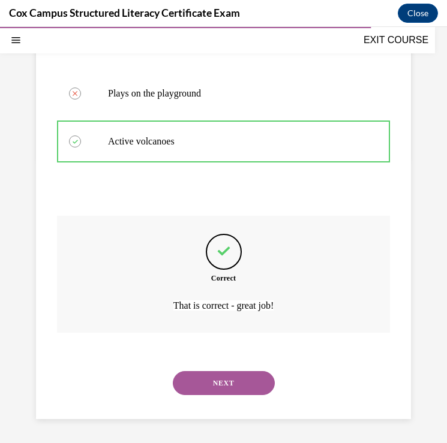
click at [229, 381] on button "NEXT" at bounding box center [224, 383] width 102 height 24
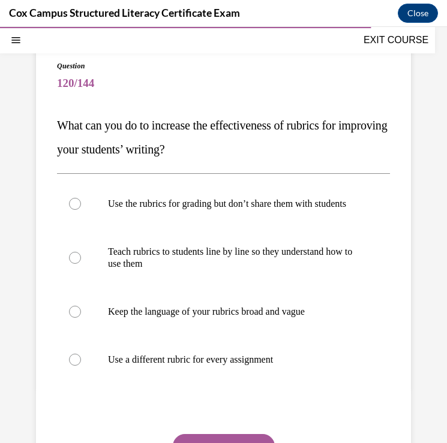
scroll to position [89, 0]
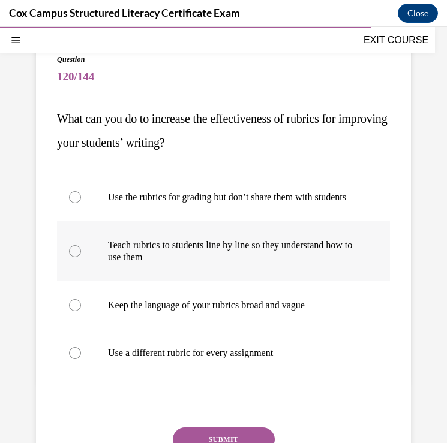
click at [77, 257] on div at bounding box center [75, 251] width 12 height 12
click at [77, 257] on input "Teach rubrics to students line by line so they understand how to use them" at bounding box center [75, 251] width 12 height 12
radio input "true"
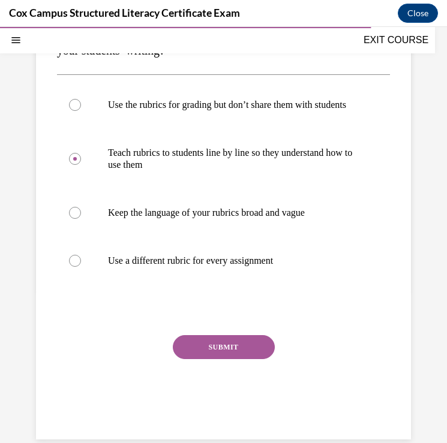
click at [207, 357] on button "SUBMIT" at bounding box center [224, 347] width 102 height 24
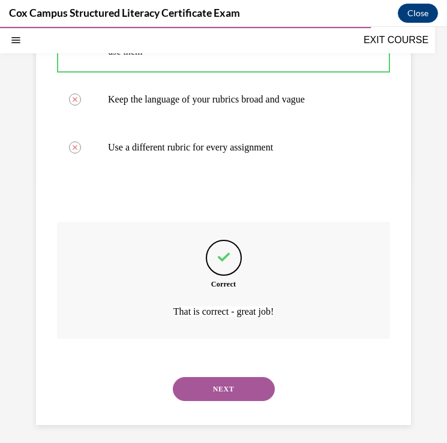
scroll to position [312, 0]
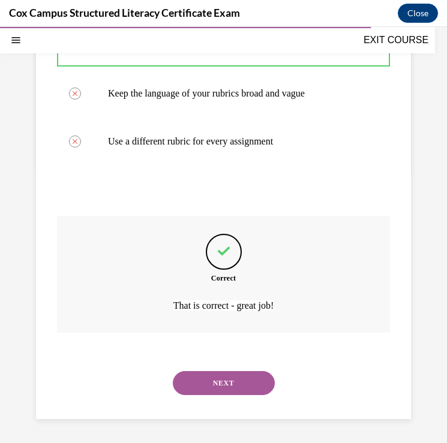
click at [207, 385] on button "NEXT" at bounding box center [224, 383] width 102 height 24
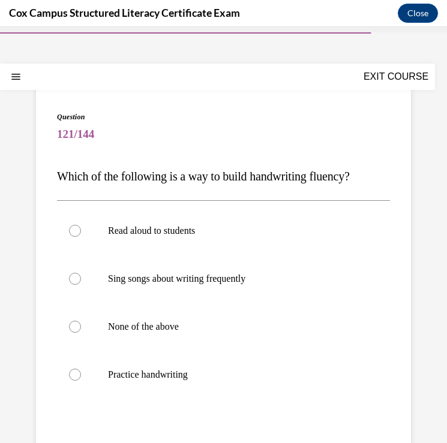
scroll to position [32, 0]
click at [75, 326] on div at bounding box center [75, 326] width 12 height 12
click at [75, 326] on input "None of the above" at bounding box center [75, 326] width 12 height 12
radio input "true"
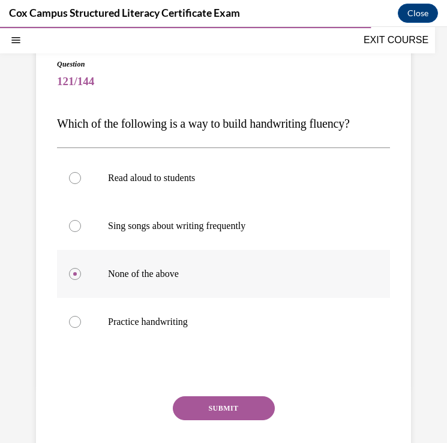
scroll to position [115, 0]
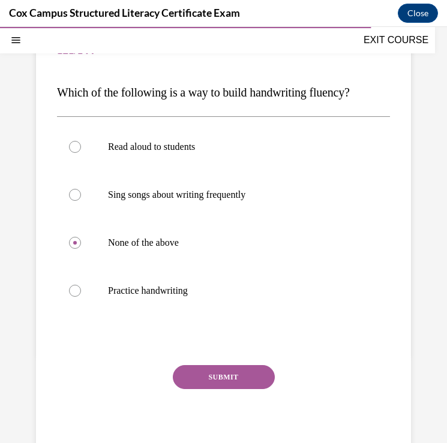
click at [216, 378] on button "SUBMIT" at bounding box center [224, 377] width 102 height 24
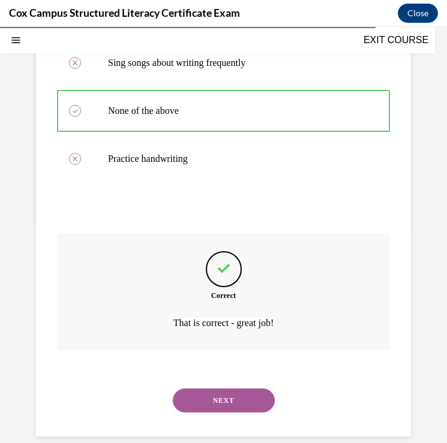
scroll to position [265, 0]
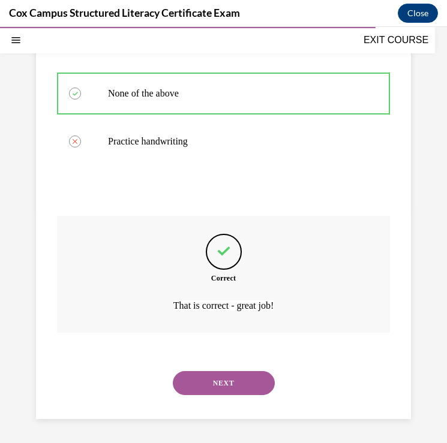
click at [229, 384] on button "NEXT" at bounding box center [224, 383] width 102 height 24
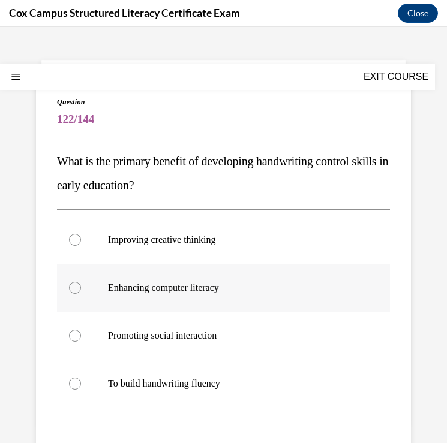
scroll to position [53, 0]
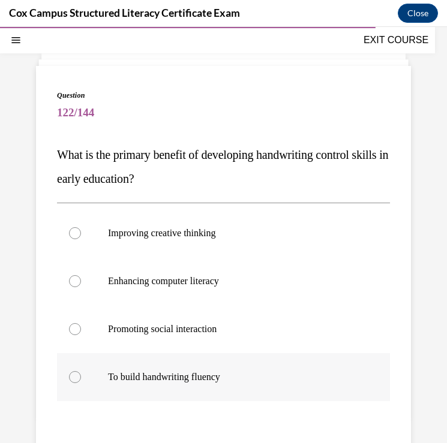
click at [74, 381] on div at bounding box center [75, 377] width 12 height 12
click at [74, 381] on input "To build handwriting fluency" at bounding box center [75, 377] width 12 height 12
radio input "true"
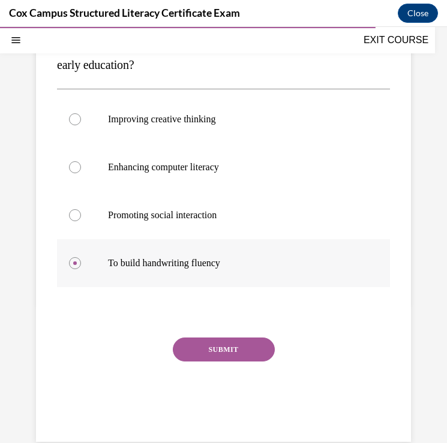
scroll to position [190, 0]
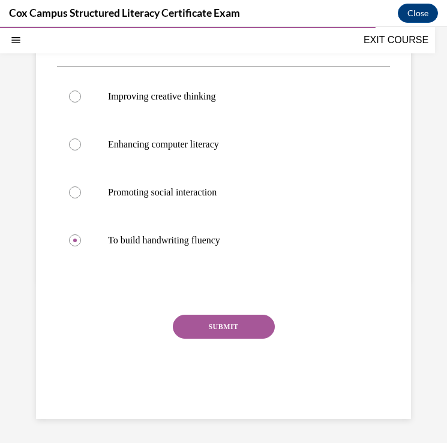
click at [215, 326] on button "SUBMIT" at bounding box center [224, 327] width 102 height 24
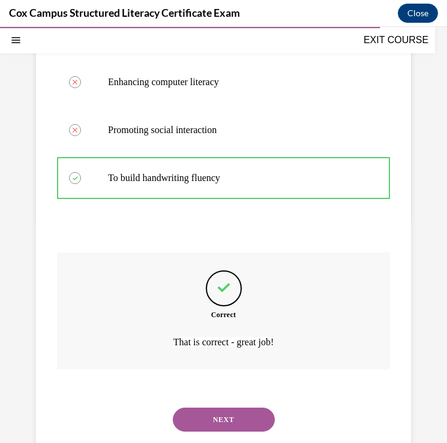
scroll to position [289, 0]
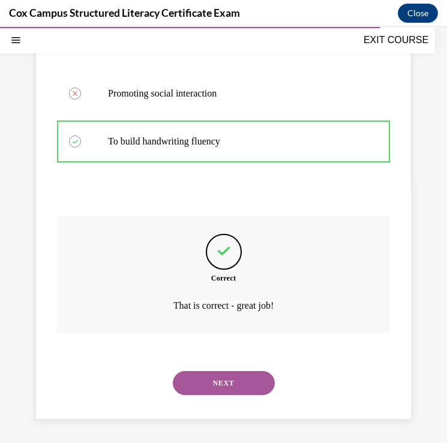
click at [220, 386] on button "NEXT" at bounding box center [224, 383] width 102 height 24
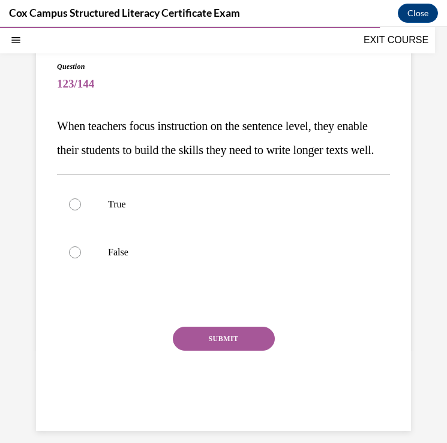
scroll to position [94, 0]
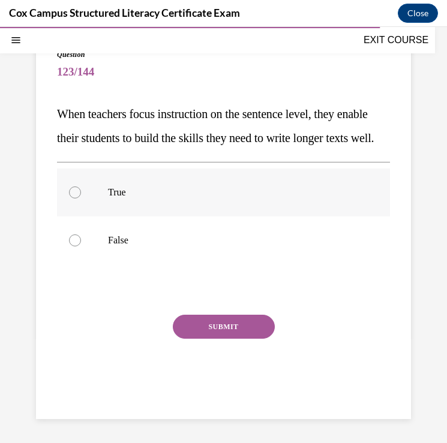
click at [78, 199] on div at bounding box center [75, 193] width 12 height 12
click at [78, 199] on input "True" at bounding box center [75, 193] width 12 height 12
radio input "true"
click at [191, 339] on button "SUBMIT" at bounding box center [224, 327] width 102 height 24
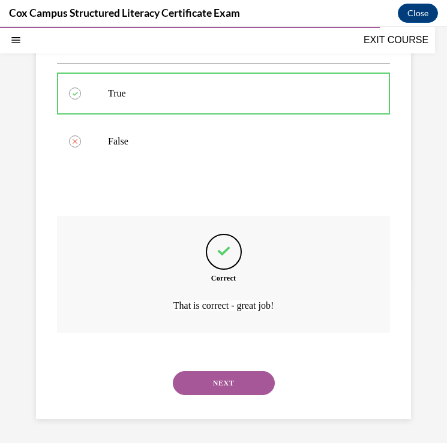
scroll to position [217, 0]
click at [208, 383] on button "NEXT" at bounding box center [224, 383] width 102 height 24
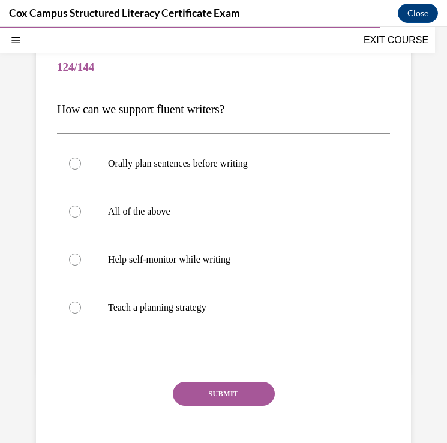
scroll to position [99, 0]
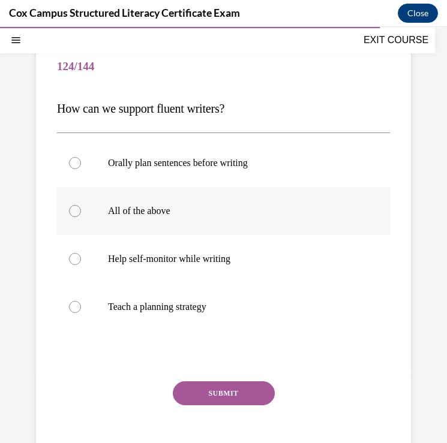
click at [79, 214] on div at bounding box center [75, 211] width 12 height 12
click at [79, 214] on input "All of the above" at bounding box center [75, 211] width 12 height 12
radio input "true"
click at [204, 395] on button "SUBMIT" at bounding box center [224, 393] width 102 height 24
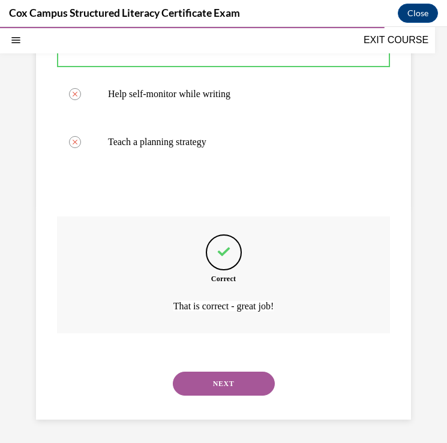
scroll to position [265, 0]
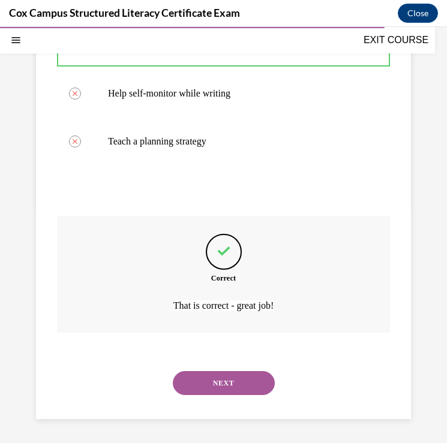
click at [217, 378] on button "NEXT" at bounding box center [224, 383] width 102 height 24
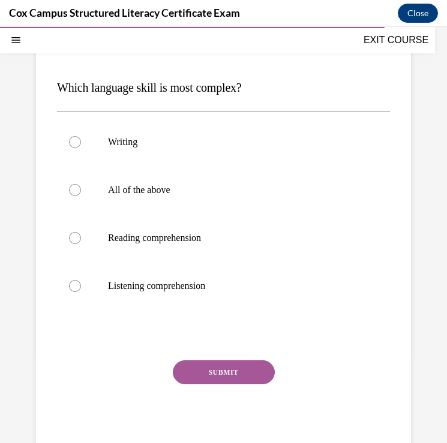
scroll to position [131, 0]
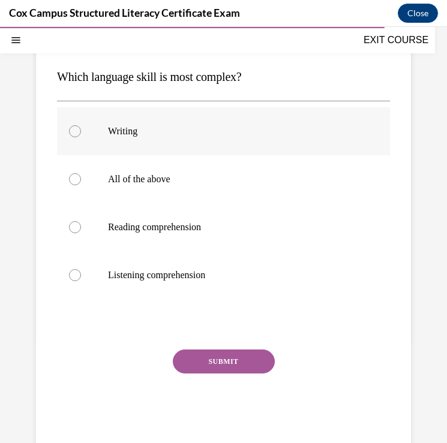
click at [76, 134] on div at bounding box center [75, 131] width 12 height 12
click at [76, 134] on input "Writing" at bounding box center [75, 131] width 12 height 12
radio input "true"
click at [215, 363] on button "SUBMIT" at bounding box center [224, 362] width 102 height 24
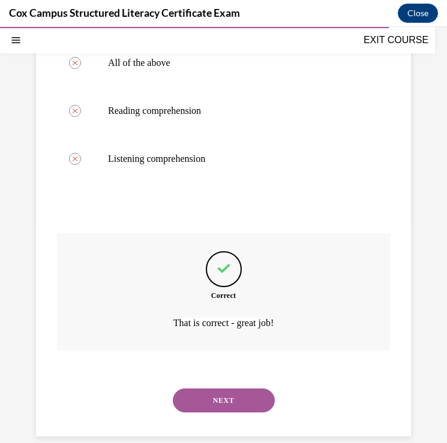
scroll to position [265, 0]
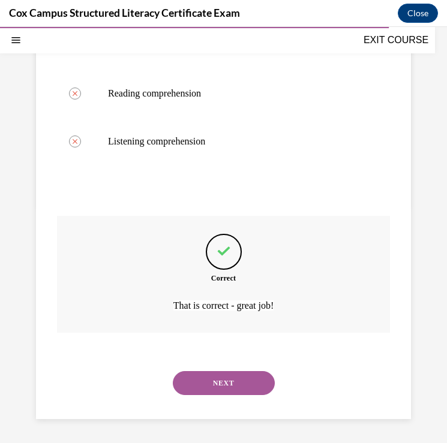
click at [220, 382] on button "NEXT" at bounding box center [224, 383] width 102 height 24
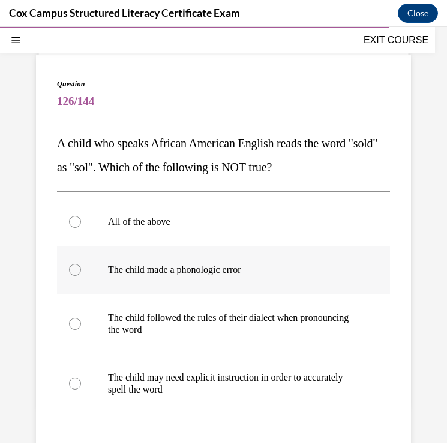
scroll to position [73, 0]
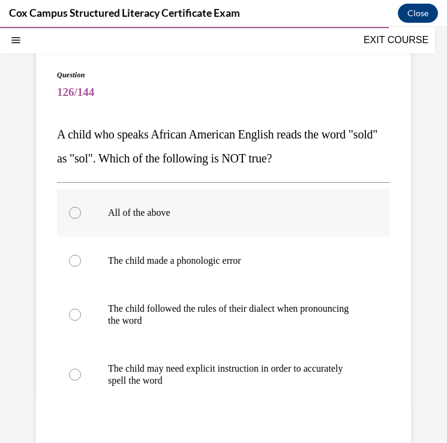
click at [70, 218] on label "All of the above" at bounding box center [223, 213] width 333 height 48
click at [70, 218] on input "All of the above" at bounding box center [75, 213] width 12 height 12
radio input "true"
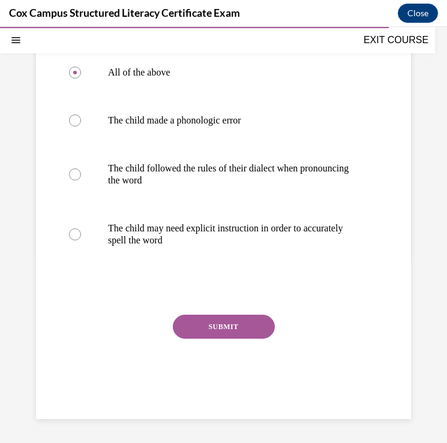
scroll to position [211, 0]
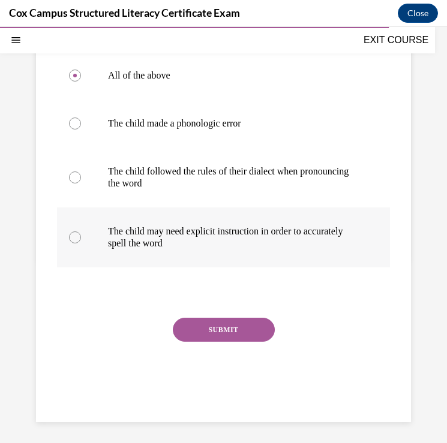
click at [79, 244] on label "The child may need explicit instruction in order to accurately spell the word" at bounding box center [223, 238] width 333 height 60
click at [79, 244] on input "The child may need explicit instruction in order to accurately spell the word" at bounding box center [75, 238] width 12 height 12
radio input "true"
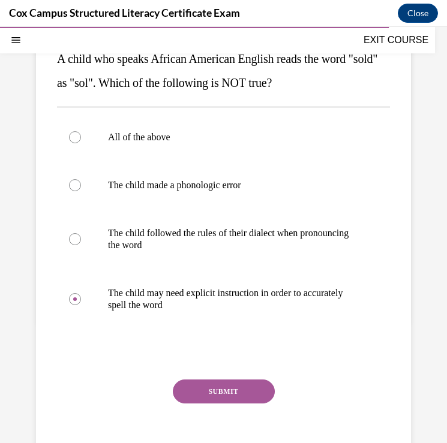
scroll to position [137, 0]
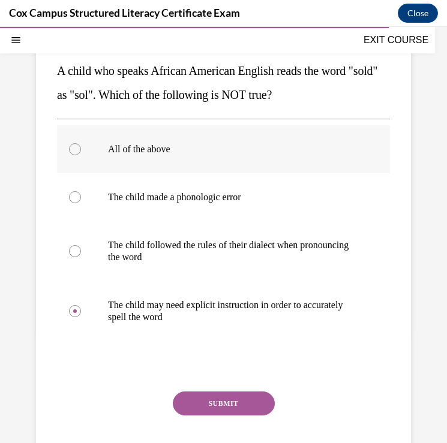
click at [75, 149] on div at bounding box center [75, 149] width 12 height 12
click at [75, 149] on input "All of the above" at bounding box center [75, 149] width 12 height 12
radio input "true"
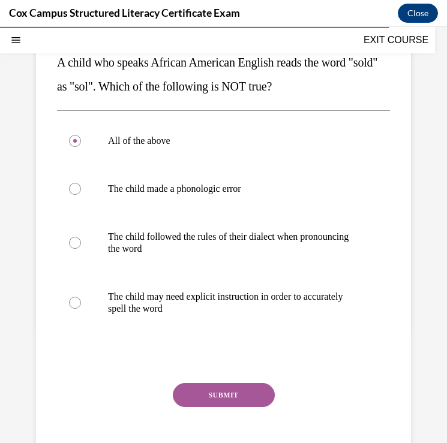
click at [225, 394] on button "SUBMIT" at bounding box center [224, 395] width 102 height 24
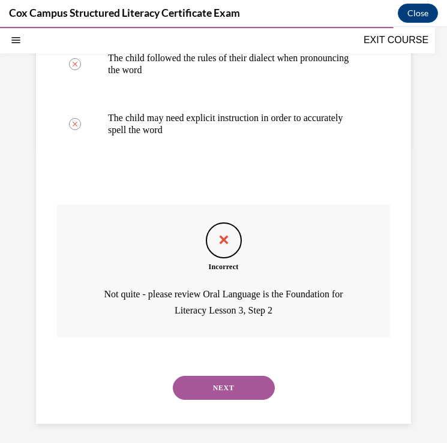
scroll to position [329, 0]
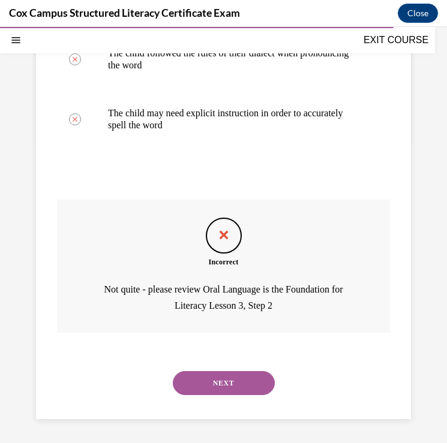
click at [233, 383] on button "NEXT" at bounding box center [224, 383] width 102 height 24
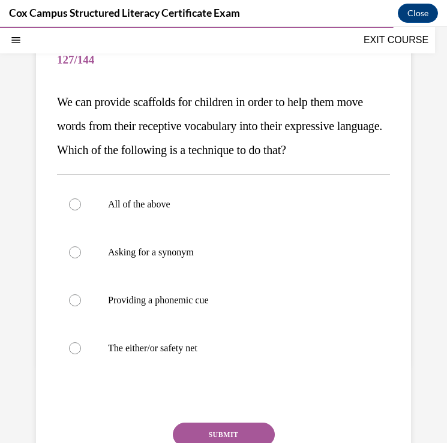
scroll to position [114, 0]
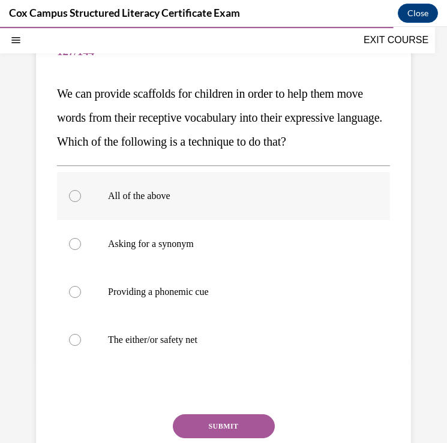
click at [73, 197] on div at bounding box center [75, 196] width 12 height 12
click at [73, 197] on input "All of the above" at bounding box center [75, 196] width 12 height 12
radio input "true"
click at [241, 419] on button "SUBMIT" at bounding box center [224, 426] width 102 height 24
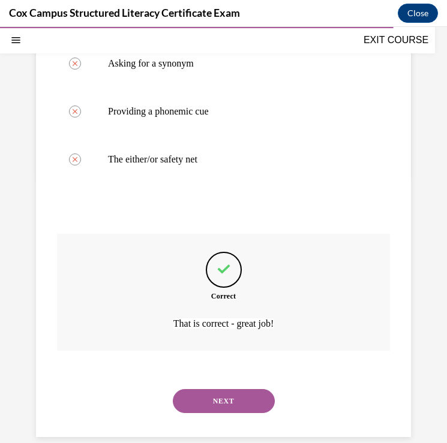
scroll to position [312, 0]
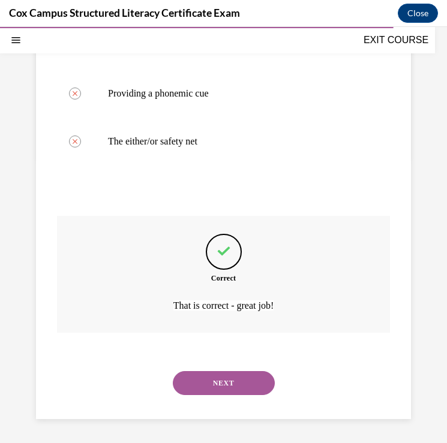
click at [229, 392] on button "NEXT" at bounding box center [224, 383] width 102 height 24
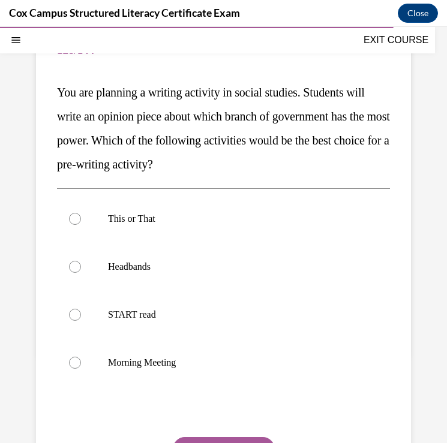
scroll to position [133, 0]
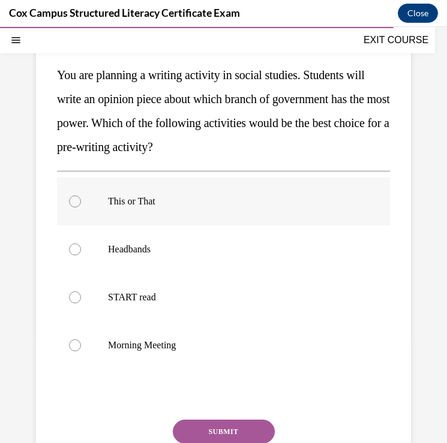
click at [76, 201] on div at bounding box center [75, 202] width 12 height 12
click at [76, 201] on input "This or That" at bounding box center [75, 202] width 12 height 12
radio input "true"
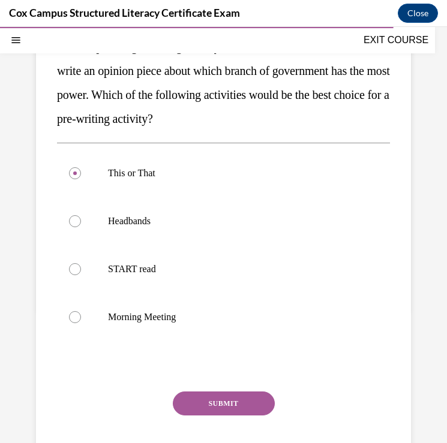
click at [227, 401] on button "SUBMIT" at bounding box center [224, 404] width 102 height 24
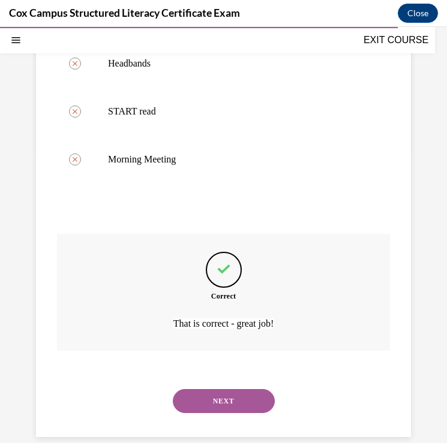
scroll to position [336, 0]
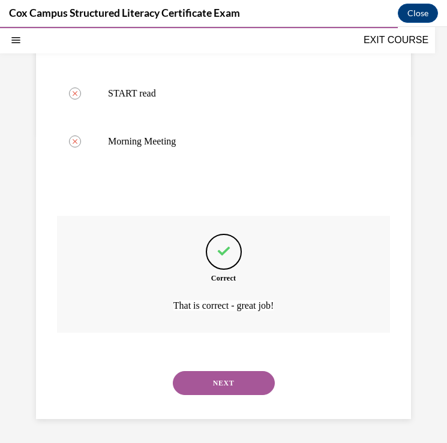
click at [228, 389] on button "NEXT" at bounding box center [224, 383] width 102 height 24
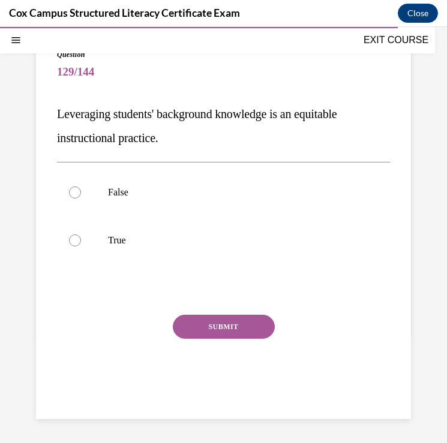
scroll to position [94, 0]
click at [74, 190] on div at bounding box center [75, 193] width 12 height 12
click at [74, 190] on input "False" at bounding box center [75, 193] width 12 height 12
radio input "true"
click at [227, 331] on button "SUBMIT" at bounding box center [224, 327] width 102 height 24
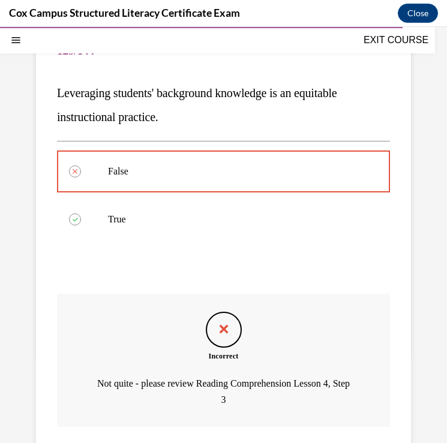
scroll to position [108, 0]
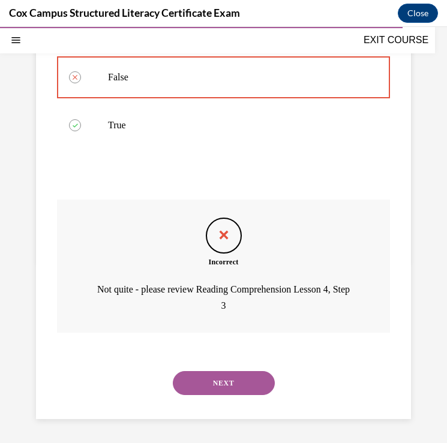
click at [211, 374] on button "NEXT" at bounding box center [224, 383] width 102 height 24
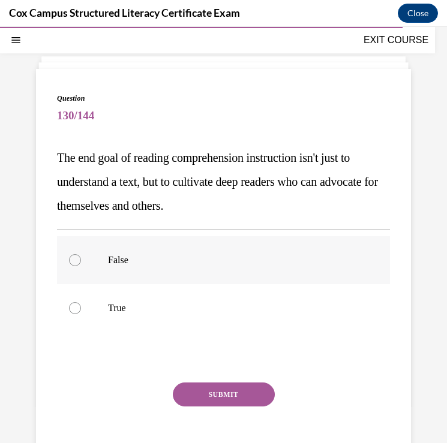
scroll to position [41, 0]
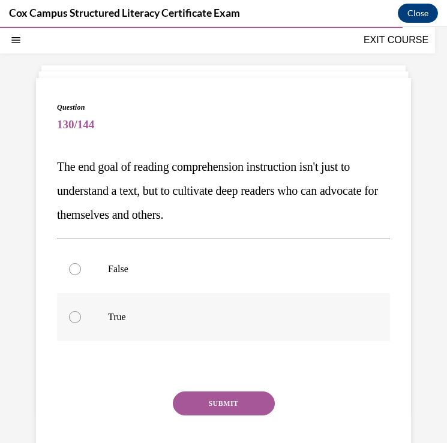
click at [74, 320] on div at bounding box center [75, 317] width 12 height 12
click at [74, 320] on input "True" at bounding box center [75, 317] width 12 height 12
radio input "true"
click at [227, 401] on button "SUBMIT" at bounding box center [224, 404] width 102 height 24
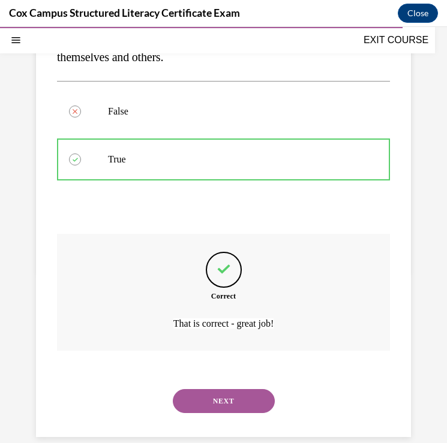
scroll to position [217, 0]
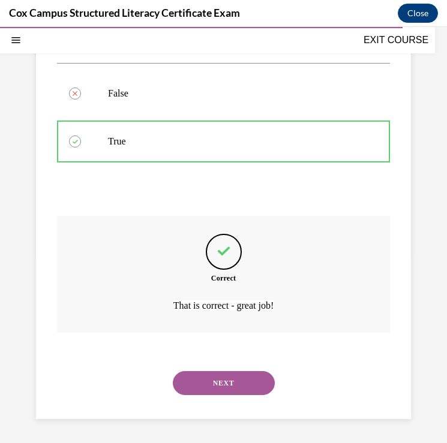
click at [223, 384] on button "NEXT" at bounding box center [224, 383] width 102 height 24
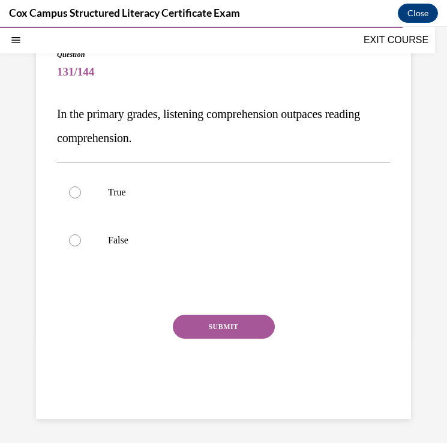
scroll to position [94, 0]
click at [74, 198] on div at bounding box center [75, 193] width 12 height 12
click at [74, 198] on input "True" at bounding box center [75, 193] width 12 height 12
radio input "true"
click at [210, 329] on button "SUBMIT" at bounding box center [224, 327] width 102 height 24
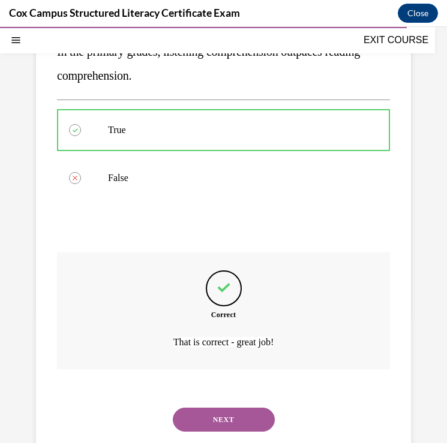
scroll to position [193, 0]
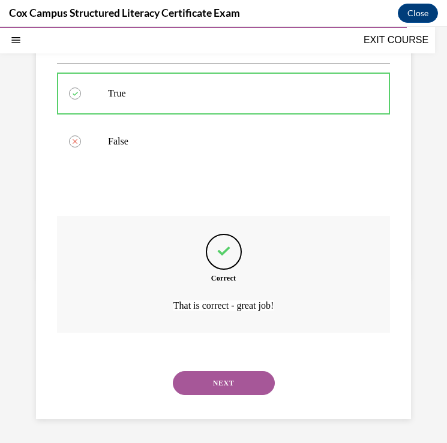
click at [211, 384] on button "NEXT" at bounding box center [224, 383] width 102 height 24
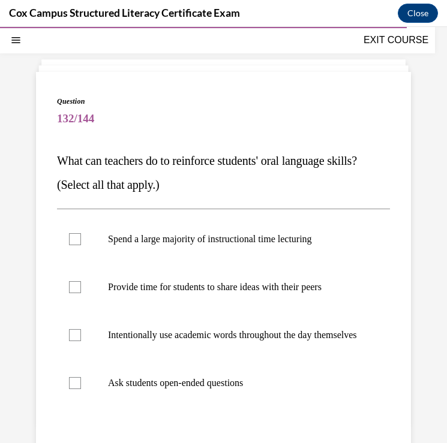
scroll to position [64, 0]
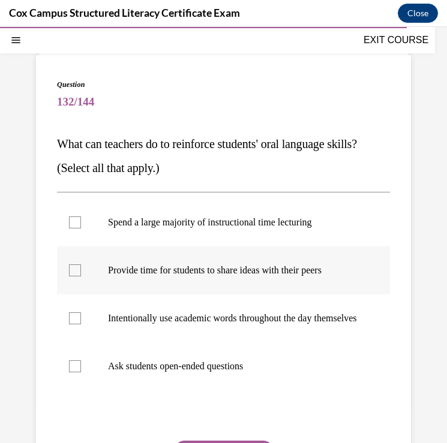
click at [76, 272] on div at bounding box center [75, 271] width 12 height 12
click at [76, 272] on input "Provide time for students to share ideas with their peers" at bounding box center [75, 271] width 12 height 12
checkbox input "true"
click at [73, 372] on div at bounding box center [75, 366] width 12 height 12
click at [73, 372] on input "Ask students open-ended questions" at bounding box center [75, 366] width 12 height 12
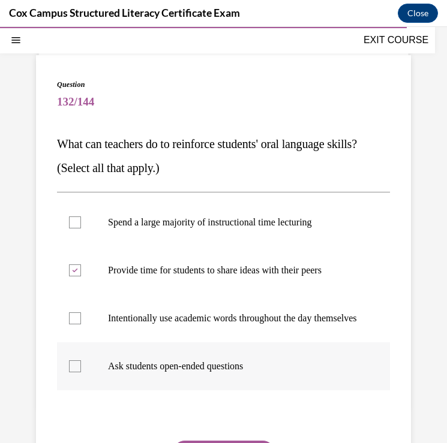
checkbox input "true"
click at [74, 324] on div at bounding box center [75, 318] width 12 height 12
click at [74, 324] on input "Intentionally use academic words throughout the day themselves" at bounding box center [75, 318] width 12 height 12
checkbox input "true"
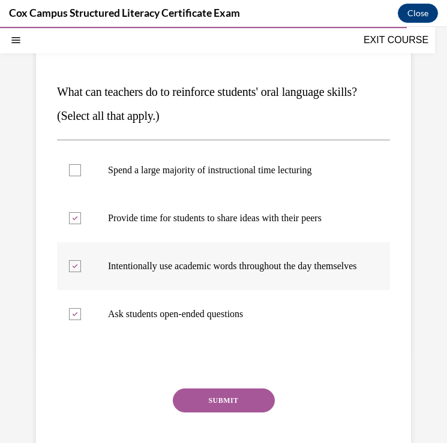
scroll to position [119, 0]
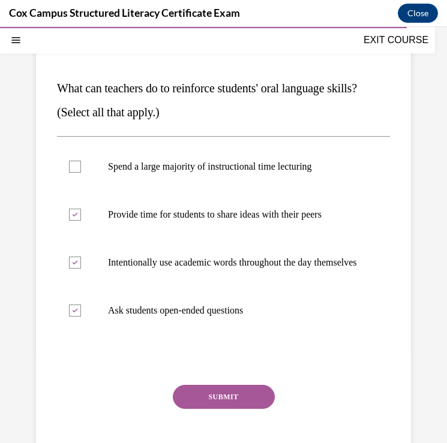
click at [199, 406] on button "SUBMIT" at bounding box center [224, 397] width 102 height 24
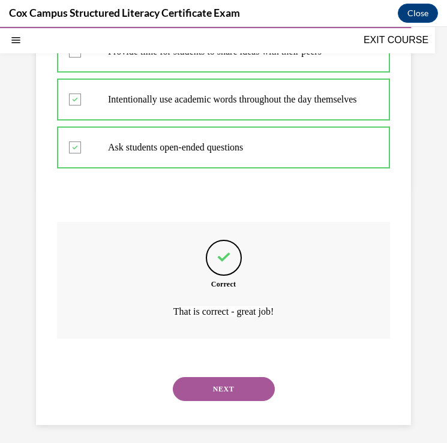
scroll to position [300, 0]
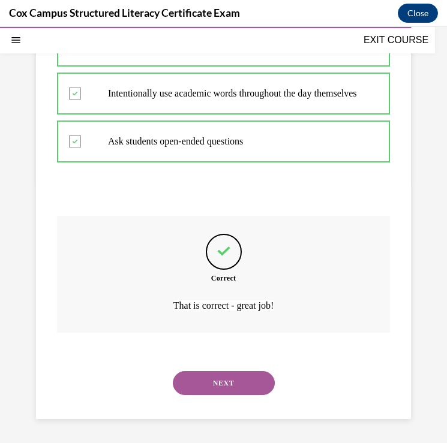
click at [209, 394] on button "NEXT" at bounding box center [224, 383] width 102 height 24
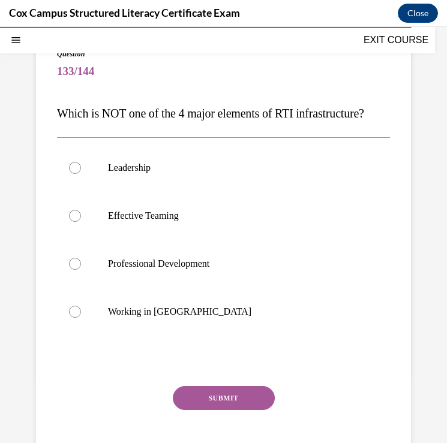
scroll to position [96, 0]
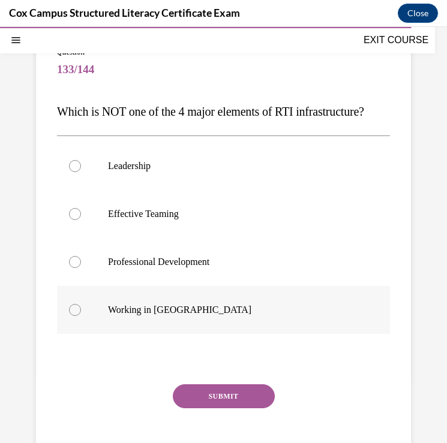
click at [75, 311] on div at bounding box center [75, 310] width 12 height 12
click at [75, 311] on input "Working in [GEOGRAPHIC_DATA]" at bounding box center [75, 310] width 12 height 12
radio input "true"
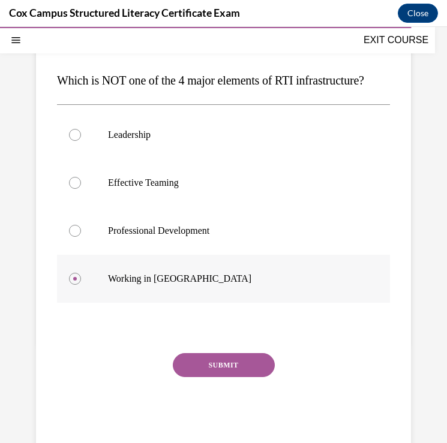
scroll to position [130, 0]
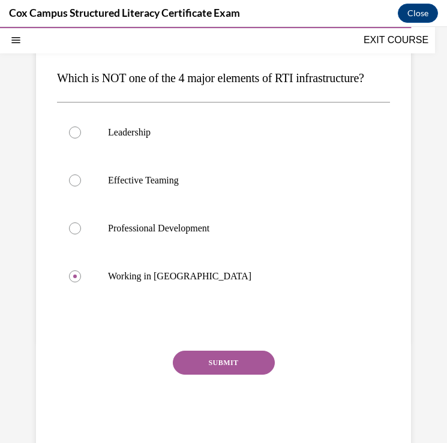
click at [210, 362] on button "SUBMIT" at bounding box center [224, 363] width 102 height 24
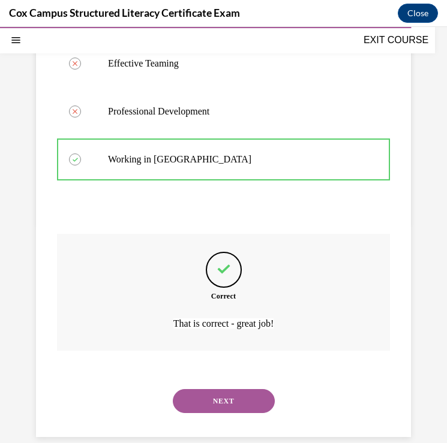
scroll to position [265, 0]
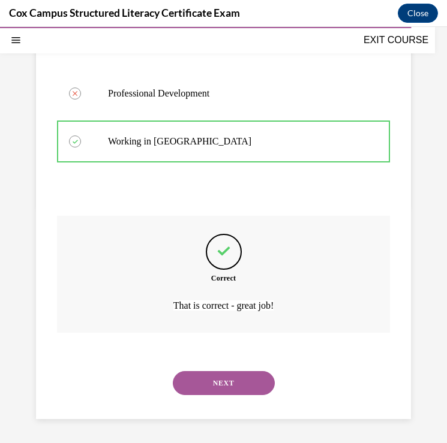
click at [214, 389] on button "NEXT" at bounding box center [224, 383] width 102 height 24
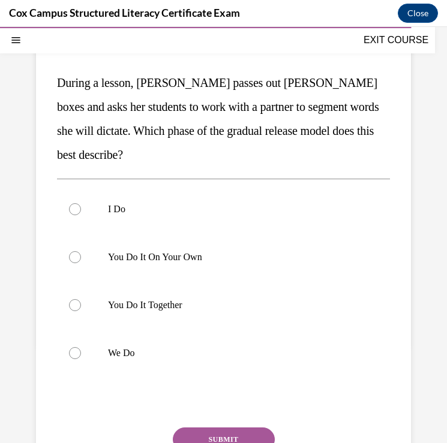
scroll to position [132, 0]
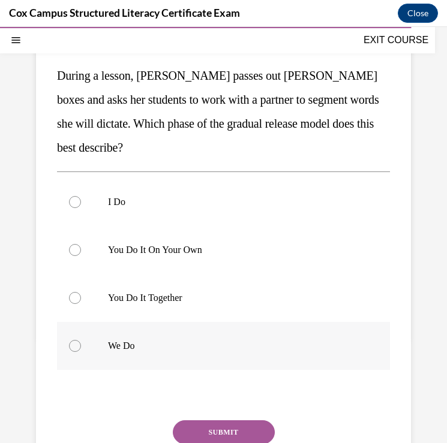
click at [78, 347] on div at bounding box center [75, 346] width 12 height 12
click at [78, 347] on input "We Do" at bounding box center [75, 346] width 12 height 12
radio input "true"
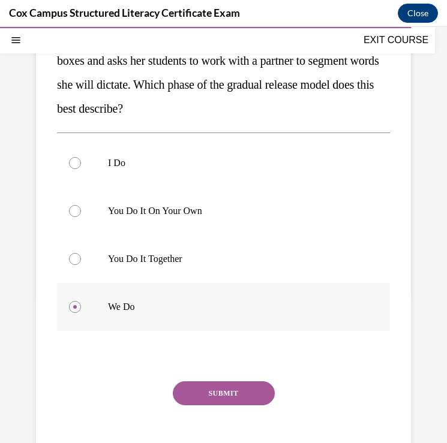
scroll to position [172, 0]
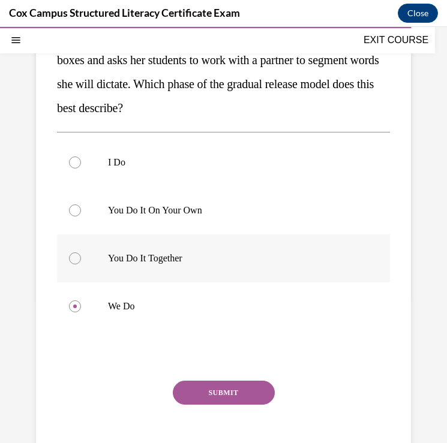
click at [78, 257] on div at bounding box center [75, 259] width 12 height 12
click at [78, 257] on input "You Do It Together" at bounding box center [75, 259] width 12 height 12
radio input "true"
click at [218, 392] on button "SUBMIT" at bounding box center [224, 393] width 102 height 24
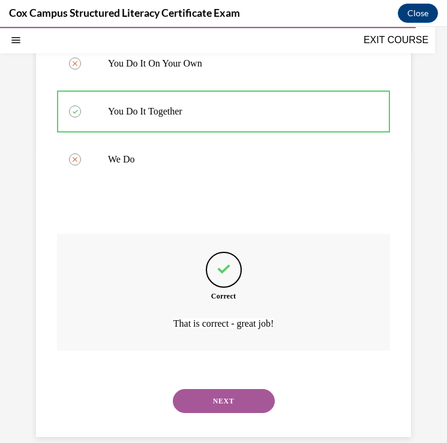
scroll to position [336, 0]
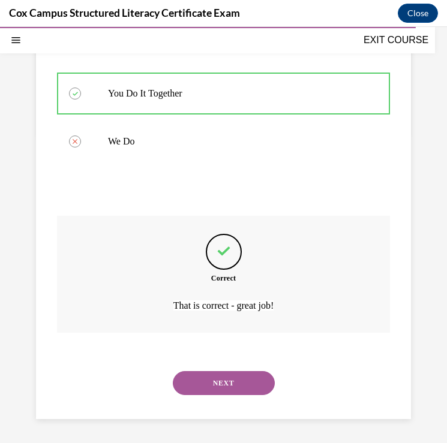
click at [227, 379] on button "NEXT" at bounding box center [224, 383] width 102 height 24
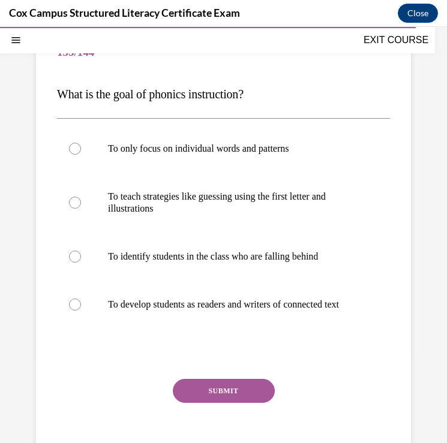
scroll to position [124, 0]
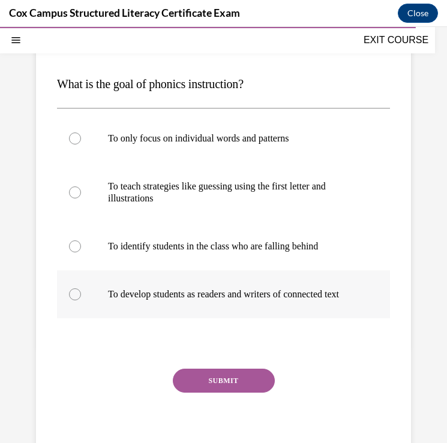
click at [74, 297] on div at bounding box center [75, 295] width 12 height 12
click at [74, 297] on input "To develop students as readers and writers of connected text" at bounding box center [75, 295] width 12 height 12
radio input "true"
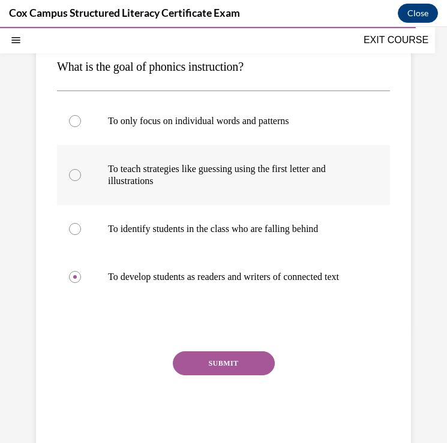
scroll to position [142, 0]
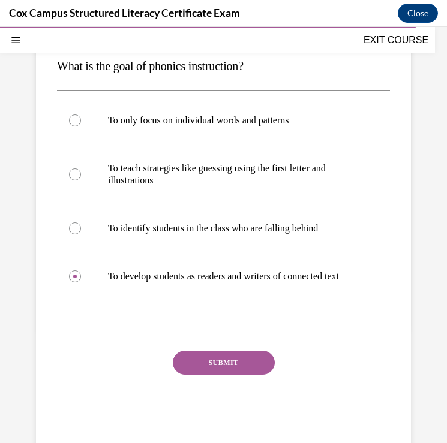
click at [213, 375] on button "SUBMIT" at bounding box center [224, 363] width 102 height 24
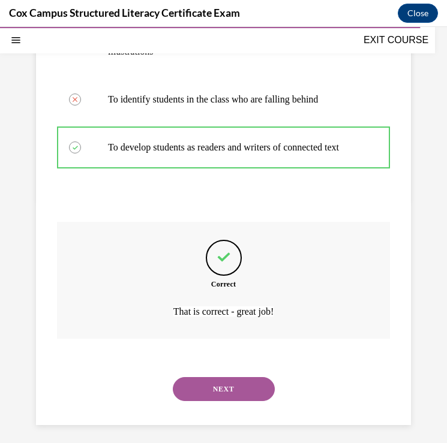
scroll to position [289, 0]
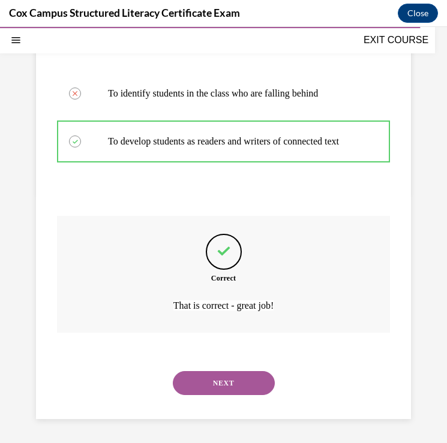
click at [229, 387] on button "NEXT" at bounding box center [224, 383] width 102 height 24
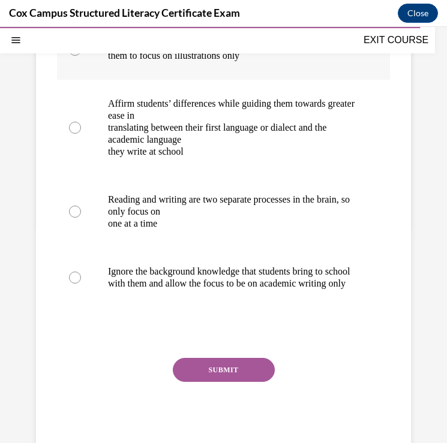
scroll to position [259, 0]
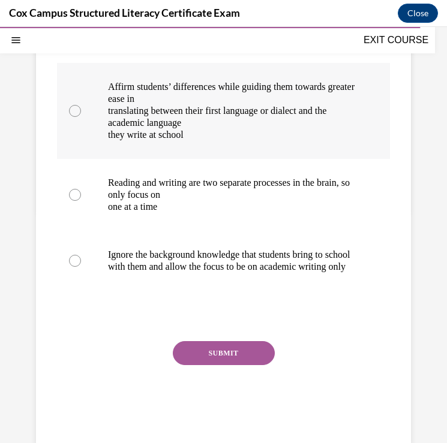
click at [77, 117] on div at bounding box center [75, 111] width 12 height 12
click at [77, 117] on input "Affirm students’ differences while guiding them towards greater ease in transla…" at bounding box center [75, 111] width 12 height 12
radio input "true"
click at [239, 365] on button "SUBMIT" at bounding box center [224, 353] width 102 height 24
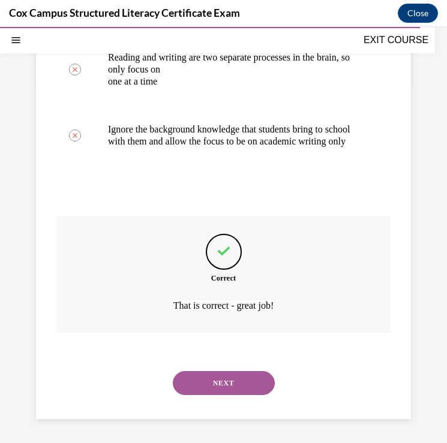
scroll to position [420, 0]
click at [239, 386] on button "NEXT" at bounding box center [224, 383] width 102 height 24
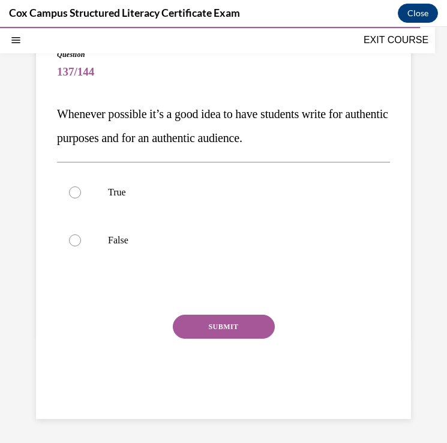
scroll to position [72, 0]
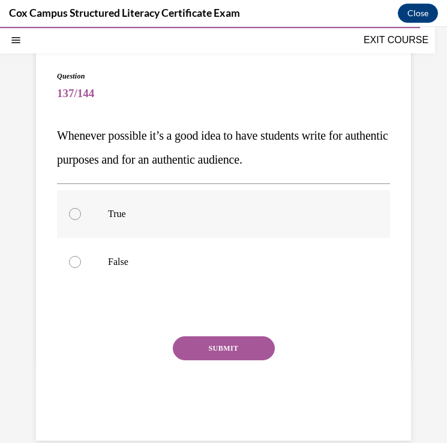
click at [76, 218] on div at bounding box center [75, 214] width 12 height 12
click at [76, 218] on input "True" at bounding box center [75, 214] width 12 height 12
radio input "true"
click at [196, 352] on button "SUBMIT" at bounding box center [224, 348] width 102 height 24
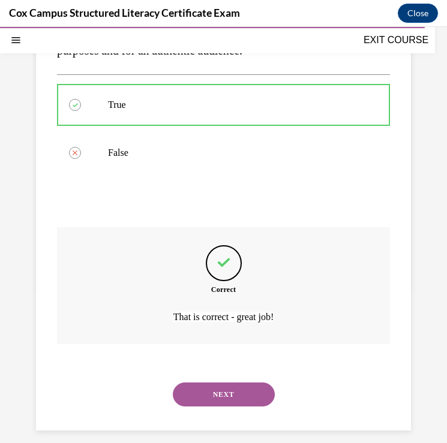
scroll to position [193, 0]
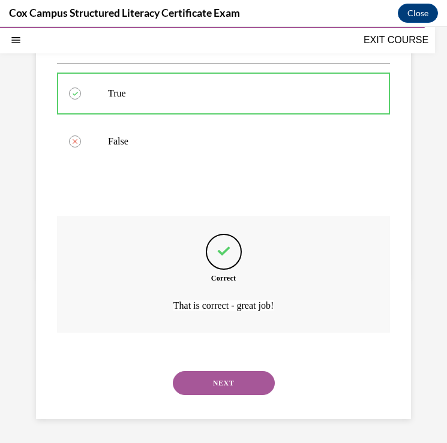
click at [211, 381] on button "NEXT" at bounding box center [224, 383] width 102 height 24
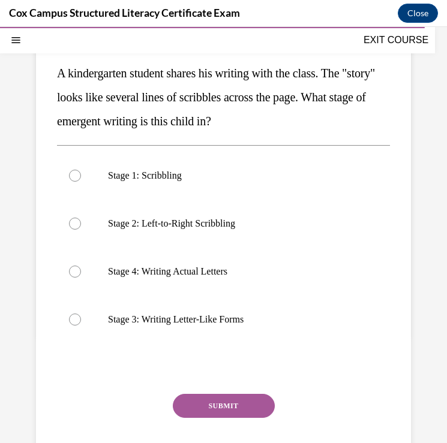
scroll to position [135, 0]
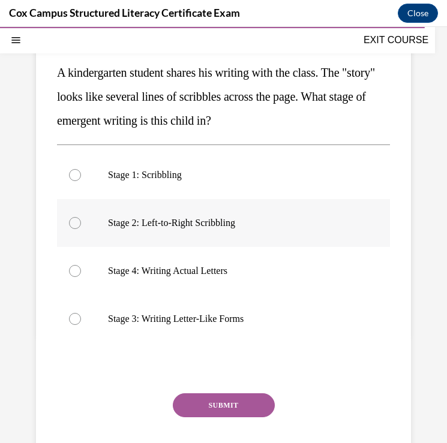
click at [75, 229] on label "Stage 2: Left-to-Right Scribbling" at bounding box center [223, 223] width 333 height 48
click at [75, 229] on input "Stage 2: Left-to-Right Scribbling" at bounding box center [75, 223] width 12 height 12
radio input "true"
click at [238, 407] on button "SUBMIT" at bounding box center [224, 405] width 102 height 24
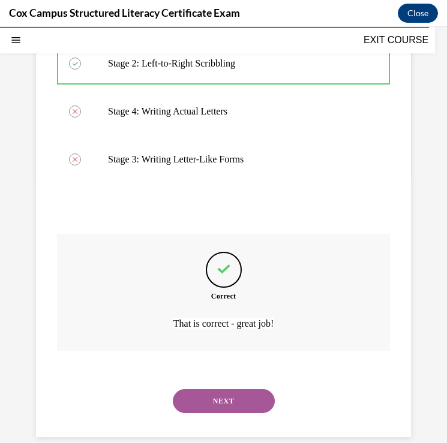
scroll to position [312, 0]
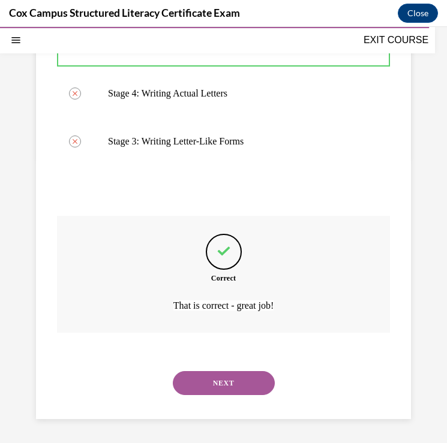
click at [230, 380] on button "NEXT" at bounding box center [224, 383] width 102 height 24
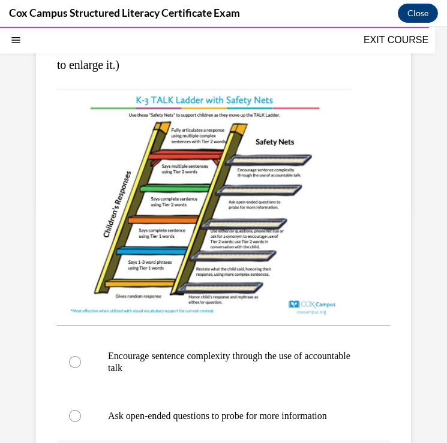
scroll to position [259, 0]
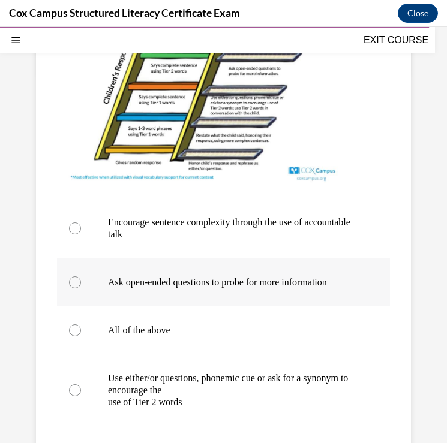
click at [77, 283] on div at bounding box center [75, 283] width 12 height 12
click at [77, 283] on input "Ask open-ended questions to probe for more information" at bounding box center [75, 283] width 12 height 12
radio input "true"
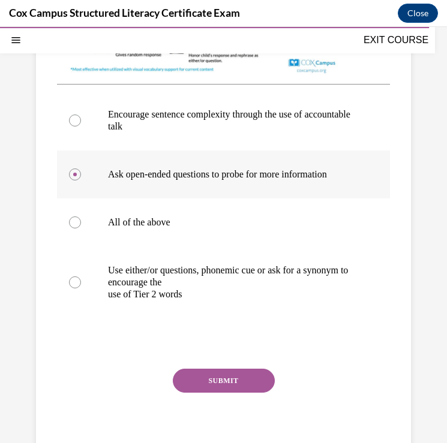
scroll to position [558, 0]
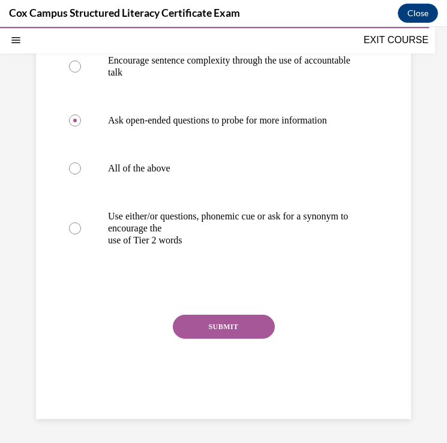
click at [214, 326] on button "SUBMIT" at bounding box center [224, 327] width 102 height 24
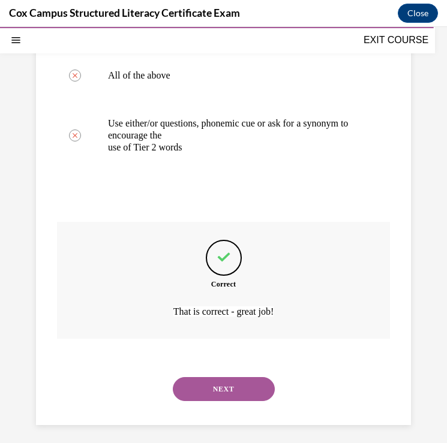
scroll to position [657, 0]
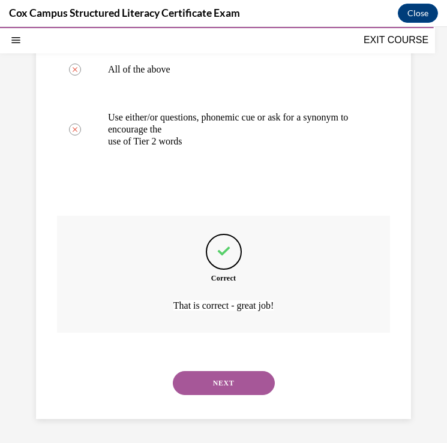
click at [206, 376] on button "NEXT" at bounding box center [224, 383] width 102 height 24
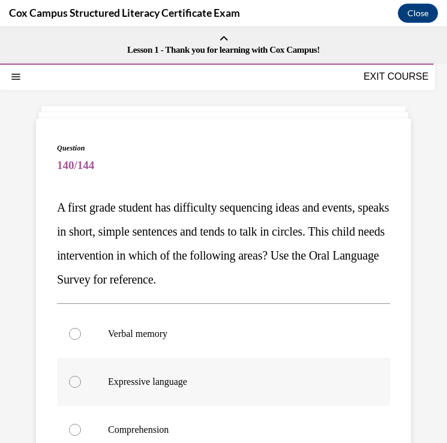
click at [73, 377] on div at bounding box center [75, 382] width 12 height 12
click at [73, 377] on input "Expressive language" at bounding box center [75, 382] width 12 height 12
radio input "true"
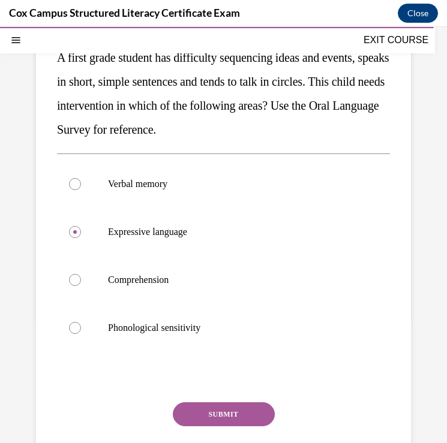
click at [221, 412] on button "SUBMIT" at bounding box center [224, 414] width 102 height 24
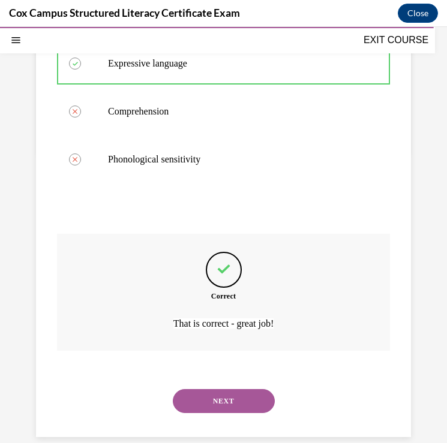
scroll to position [336, 0]
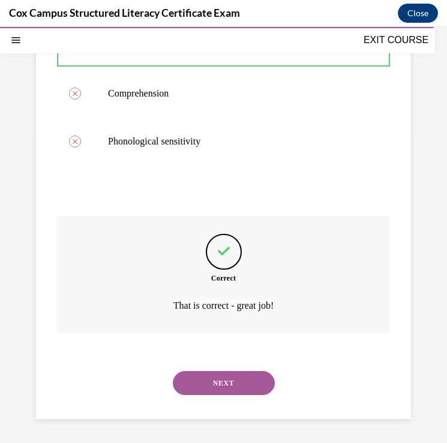
click at [227, 387] on button "NEXT" at bounding box center [224, 383] width 102 height 24
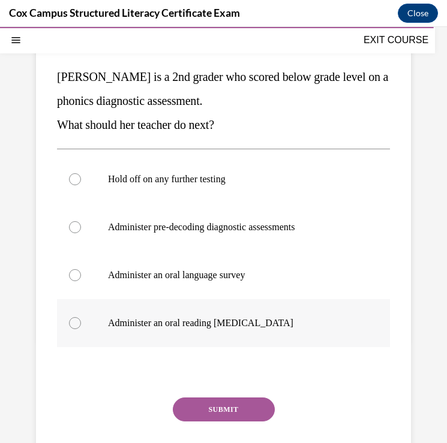
scroll to position [130, 0]
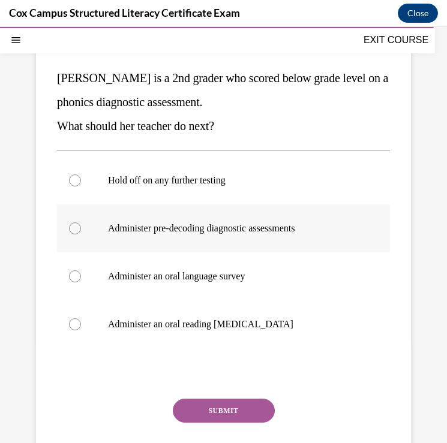
click at [77, 227] on div at bounding box center [75, 229] width 12 height 12
click at [77, 227] on input "Administer pre-decoding diagnostic assessments" at bounding box center [75, 229] width 12 height 12
radio input "true"
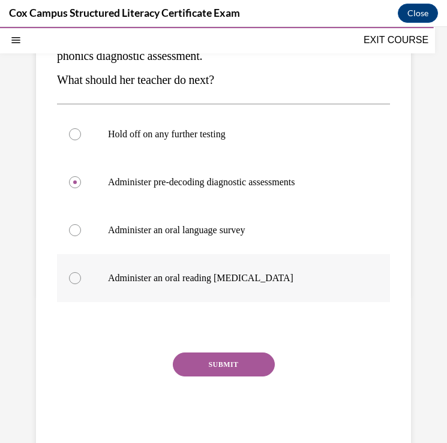
scroll to position [178, 0]
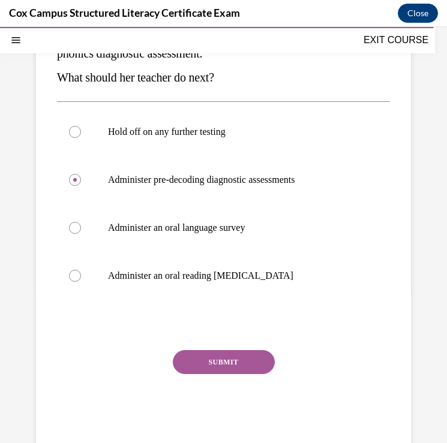
click at [231, 359] on button "SUBMIT" at bounding box center [224, 362] width 102 height 24
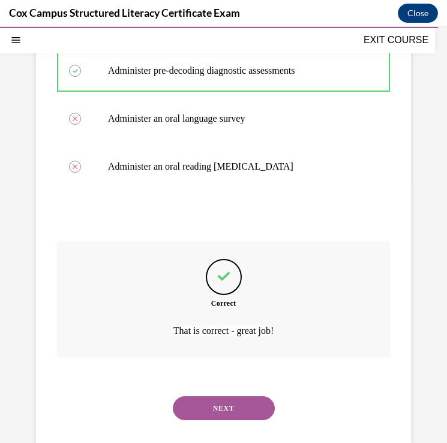
scroll to position [312, 0]
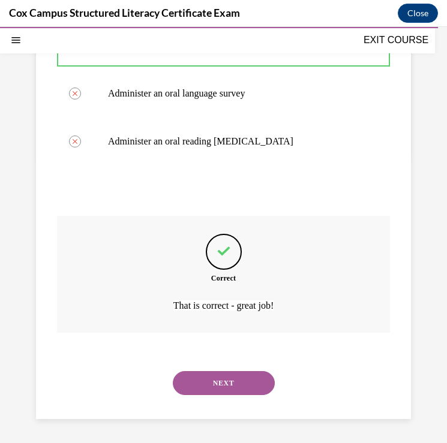
click at [220, 383] on button "NEXT" at bounding box center [224, 383] width 102 height 24
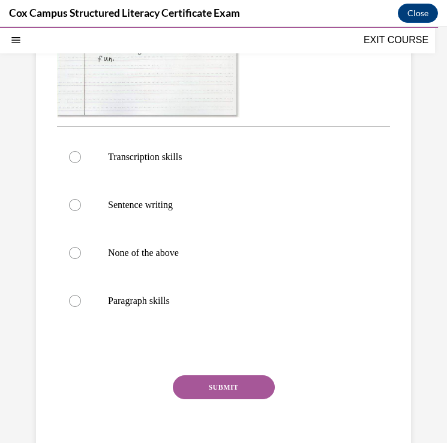
scroll to position [426, 0]
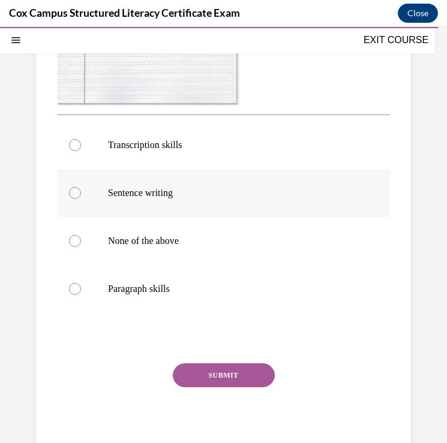
click at [79, 197] on div at bounding box center [75, 193] width 12 height 12
click at [79, 197] on input "Sentence writing" at bounding box center [75, 193] width 12 height 12
radio input "true"
click at [223, 374] on button "SUBMIT" at bounding box center [224, 375] width 102 height 24
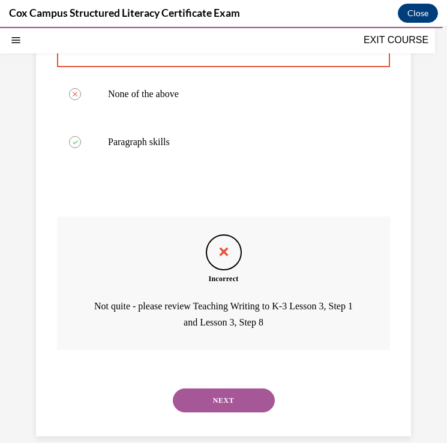
scroll to position [590, 0]
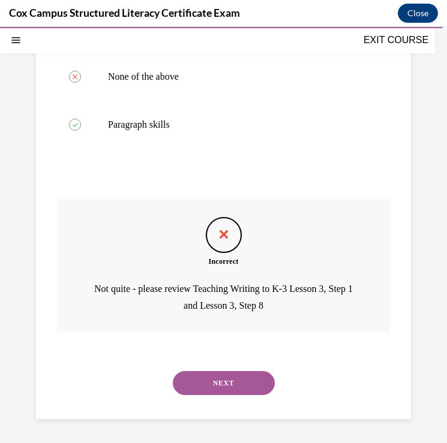
click at [231, 383] on button "NEXT" at bounding box center [224, 383] width 102 height 24
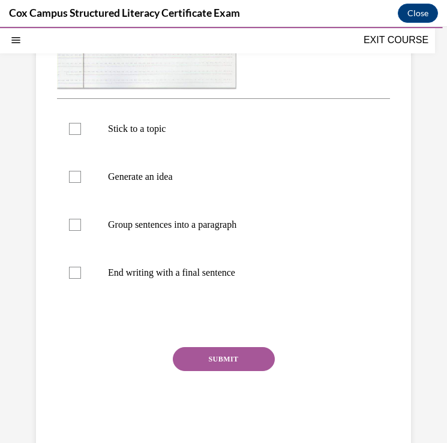
scroll to position [450, 0]
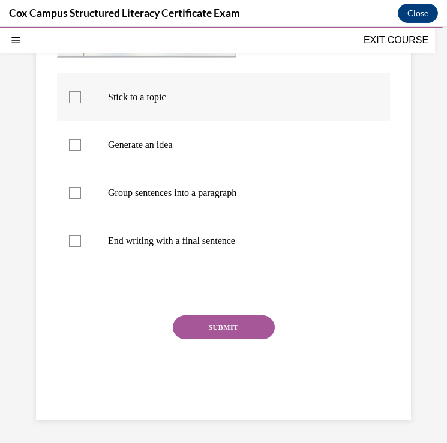
click at [73, 99] on div at bounding box center [75, 97] width 12 height 12
click at [73, 99] on input "Stick to a topic" at bounding box center [75, 97] width 12 height 12
checkbox input "true"
click at [76, 142] on div at bounding box center [75, 145] width 12 height 12
click at [76, 142] on input "Generate an idea" at bounding box center [75, 145] width 12 height 12
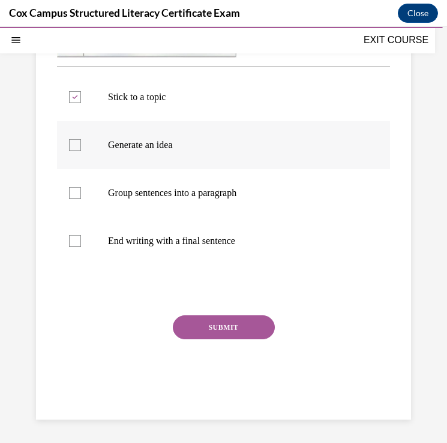
checkbox input "true"
click at [78, 191] on div at bounding box center [75, 193] width 12 height 12
click at [78, 191] on input "Group sentences into a paragraph" at bounding box center [75, 193] width 12 height 12
checkbox input "true"
click at [78, 240] on div at bounding box center [75, 241] width 12 height 12
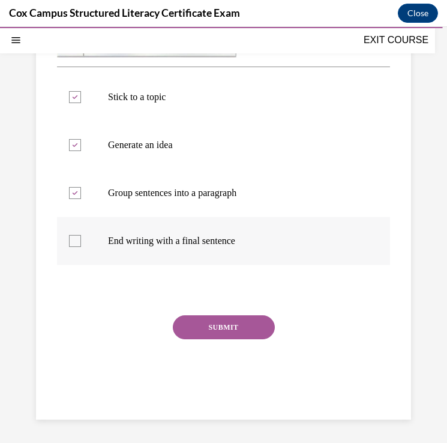
click at [78, 240] on input "End writing with a final sentence" at bounding box center [75, 241] width 12 height 12
checkbox input "true"
click at [197, 326] on button "SUBMIT" at bounding box center [224, 327] width 102 height 24
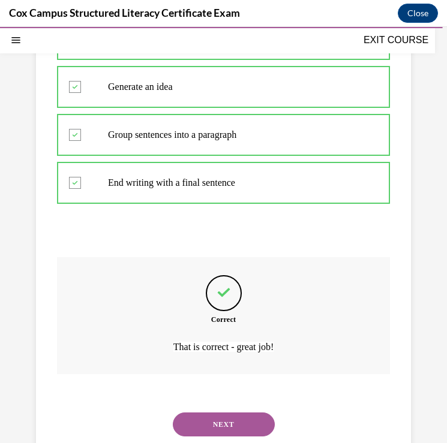
scroll to position [549, 0]
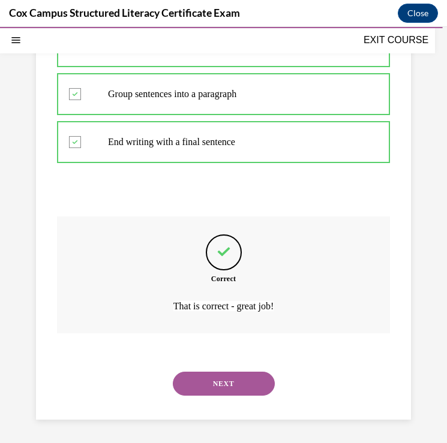
click at [206, 387] on button "NEXT" at bounding box center [224, 384] width 102 height 24
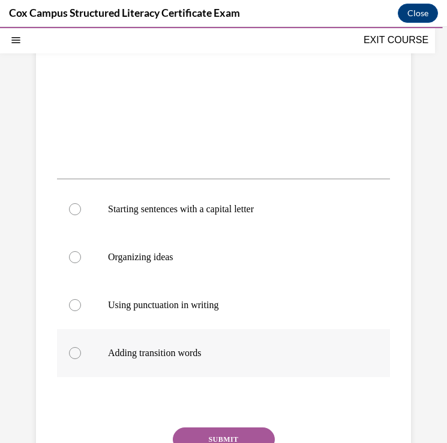
scroll to position [322, 0]
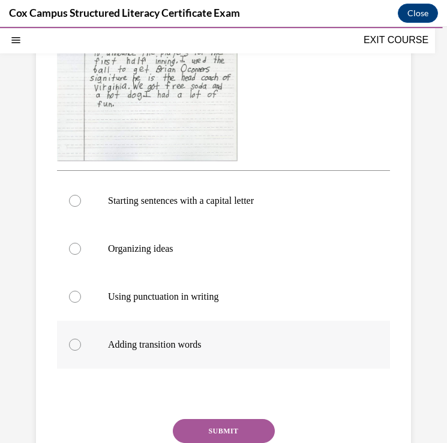
click at [75, 346] on div at bounding box center [75, 345] width 12 height 12
click at [75, 346] on input "Adding transition words" at bounding box center [75, 345] width 12 height 12
radio input "true"
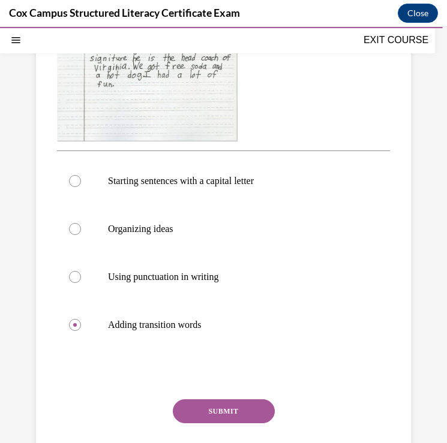
click at [218, 411] on button "SUBMIT" at bounding box center [224, 411] width 102 height 24
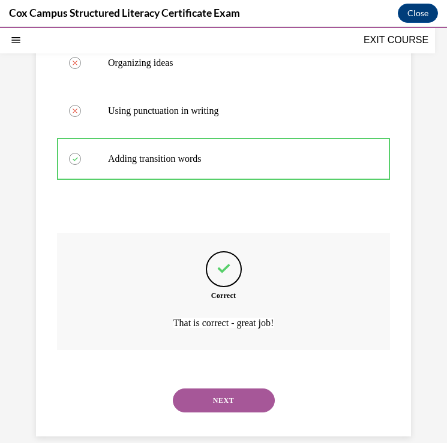
scroll to position [525, 0]
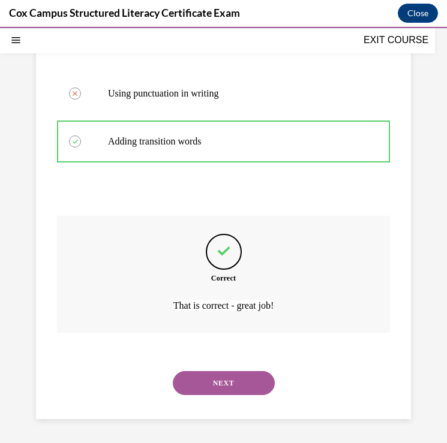
click at [230, 377] on button "NEXT" at bounding box center [224, 383] width 102 height 24
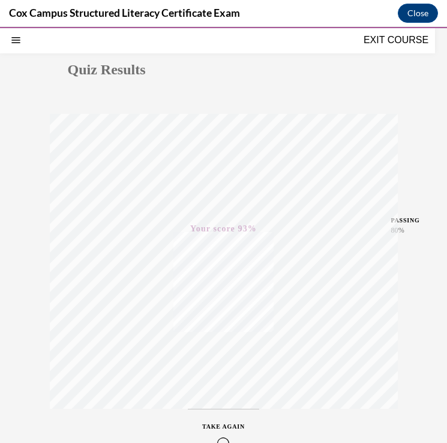
scroll to position [0, 0]
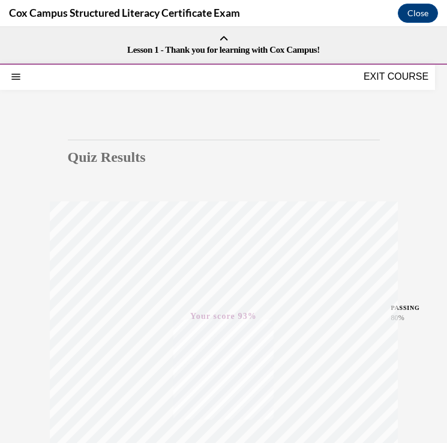
click at [399, 78] on button "EXIT COURSE" at bounding box center [396, 77] width 72 height 14
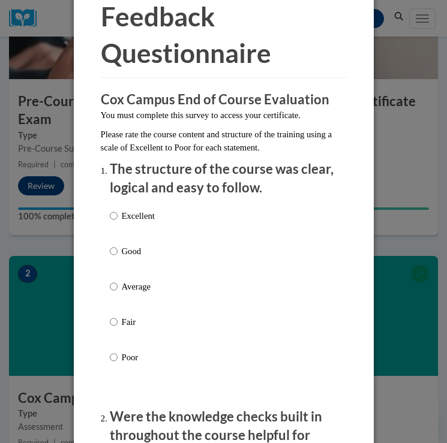
scroll to position [65, 0]
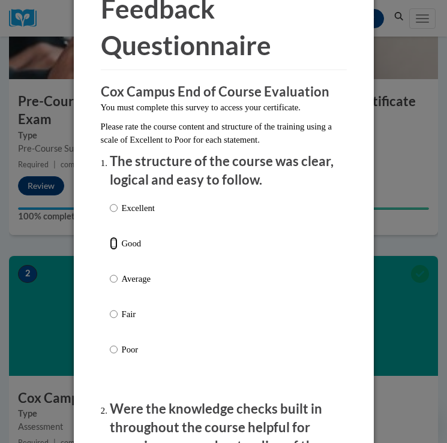
click at [113, 245] on input "Good" at bounding box center [114, 243] width 8 height 13
radio input "true"
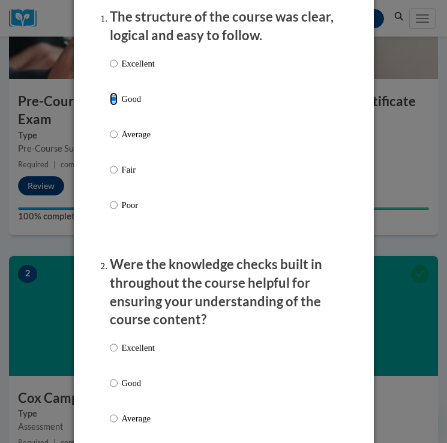
scroll to position [239, 0]
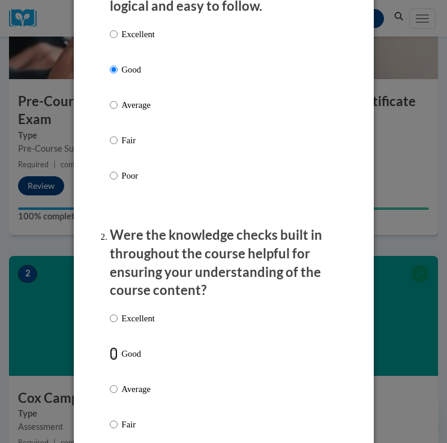
click at [117, 357] on input "Good" at bounding box center [114, 353] width 8 height 13
radio input "true"
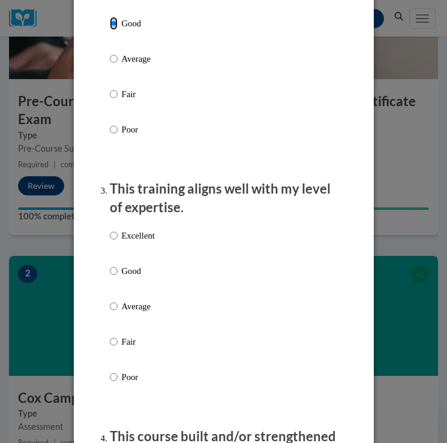
scroll to position [573, 0]
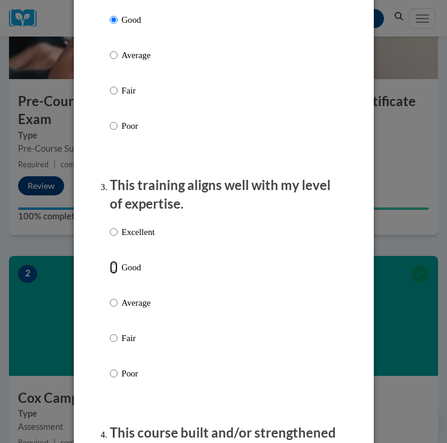
click at [113, 265] on input "Good" at bounding box center [114, 267] width 8 height 13
radio input "true"
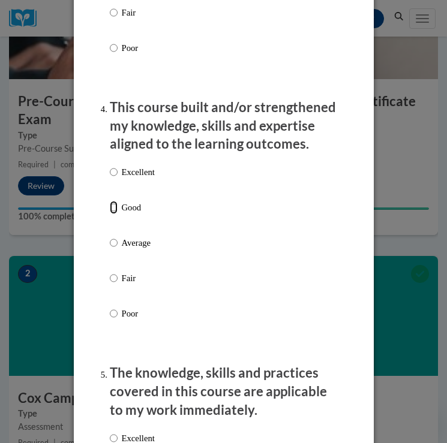
click at [111, 209] on input "Good" at bounding box center [114, 207] width 8 height 13
radio input "true"
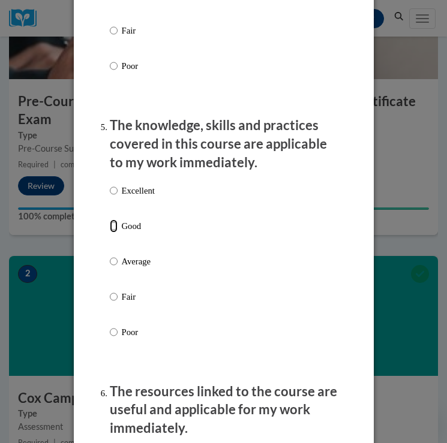
click at [113, 226] on input "Good" at bounding box center [114, 226] width 8 height 13
radio input "true"
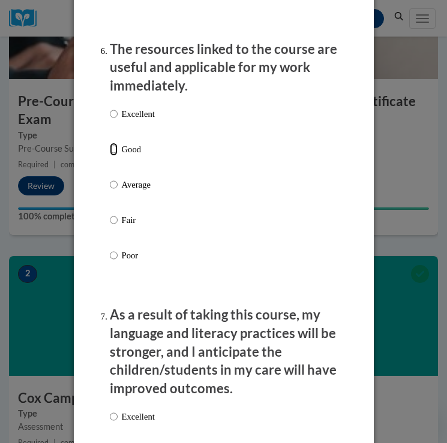
click at [113, 151] on input "Good" at bounding box center [114, 149] width 8 height 13
radio input "true"
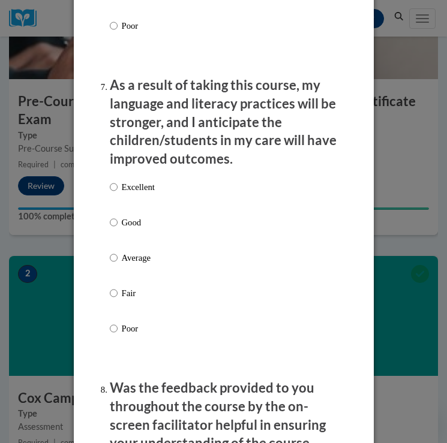
scroll to position [1770, 0]
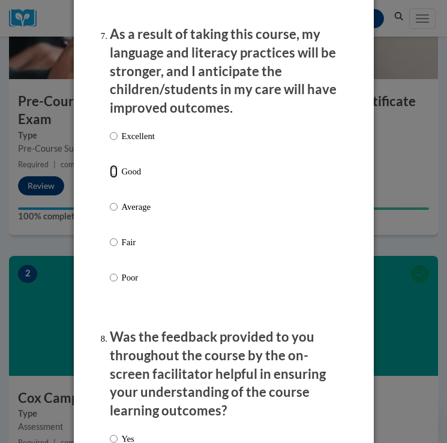
click at [115, 173] on input "Good" at bounding box center [114, 171] width 8 height 13
radio input "true"
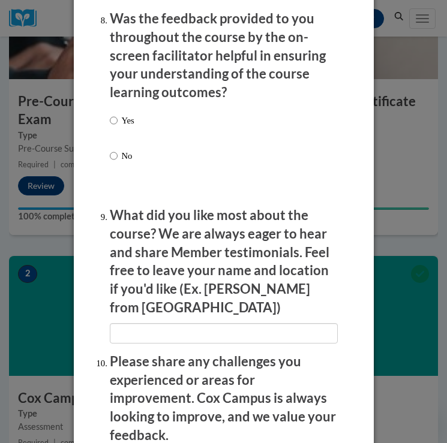
scroll to position [2092, 0]
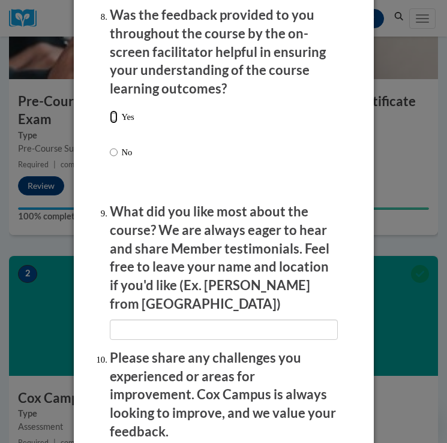
click at [114, 118] on input "Yes" at bounding box center [114, 116] width 8 height 13
radio input "true"
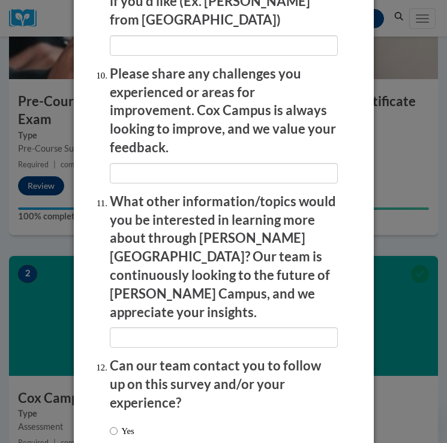
scroll to position [2403, 0]
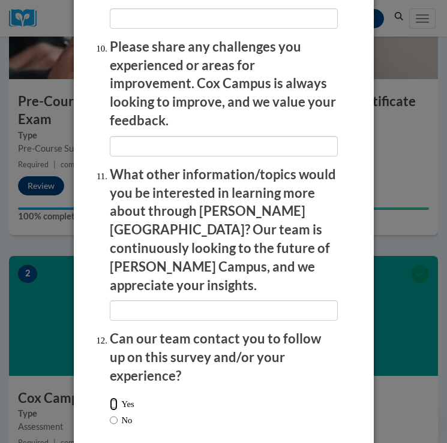
click at [113, 398] on input "Yes" at bounding box center [114, 404] width 8 height 13
radio input "true"
